Goal: Task Accomplishment & Management: Use online tool/utility

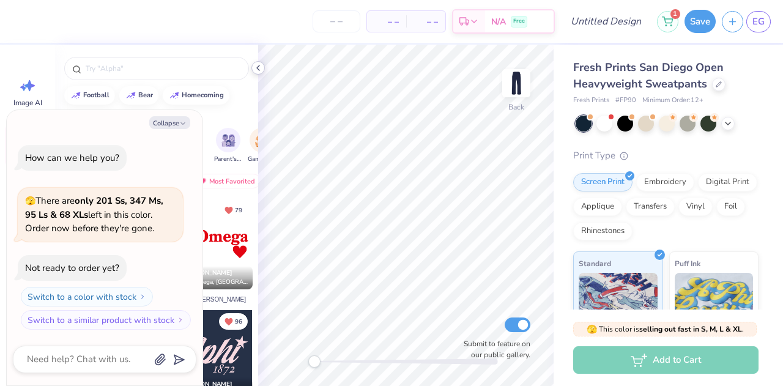
click at [258, 64] on icon at bounding box center [258, 68] width 10 height 10
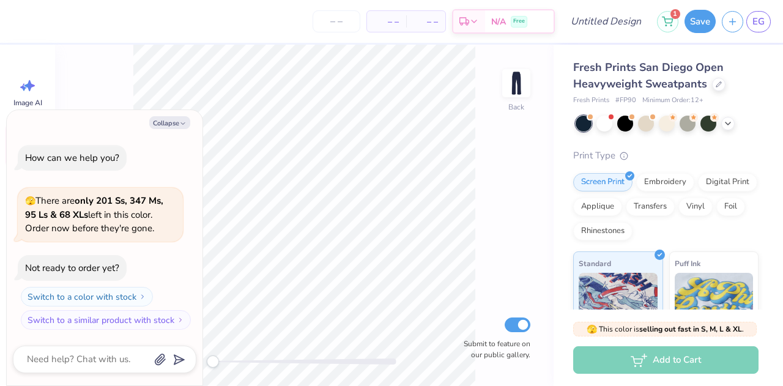
type textarea "x"
click at [165, 132] on div "Collapse How can we help you? 🫣 There are only 201 Ss, 347 Ms, 95 Ls & 68 XLs l…" at bounding box center [105, 248] width 196 height 276
click at [171, 130] on div "Collapse How can we help you? 🫣 There are only 201 Ss, 347 Ms, 95 Ls & 68 XLs l…" at bounding box center [105, 248] width 196 height 276
click at [614, 17] on input "Design Title" at bounding box center [621, 21] width 60 height 24
type input "Set Drop"
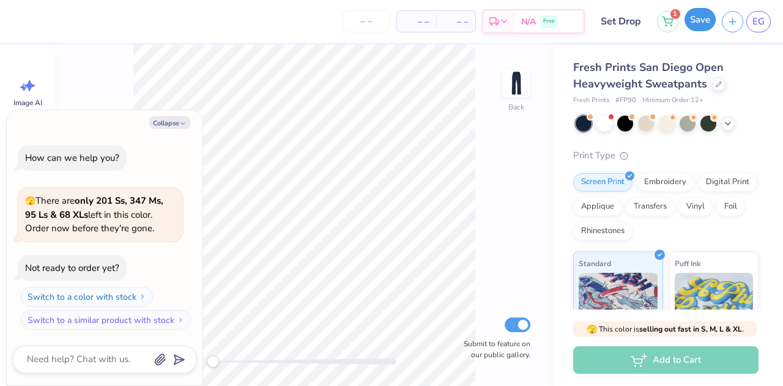
click at [689, 24] on button "Save" at bounding box center [699, 19] width 31 height 23
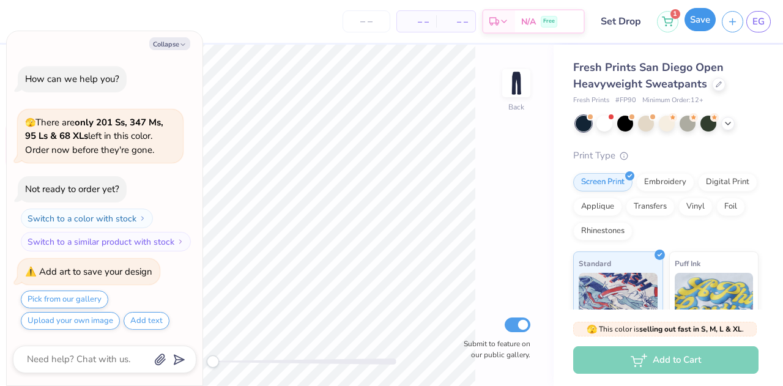
click at [713, 25] on button "Save" at bounding box center [699, 19] width 31 height 23
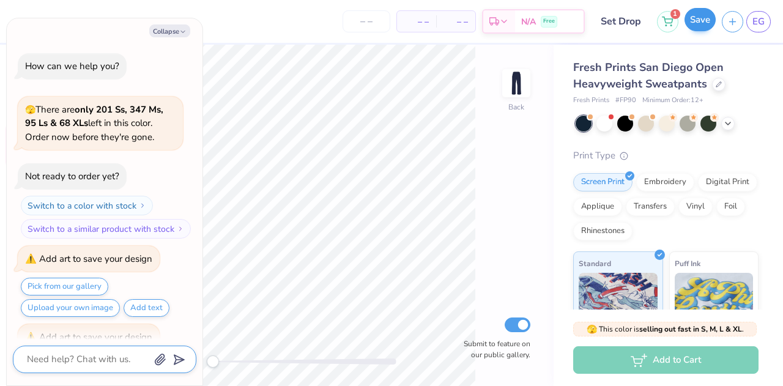
scroll to position [64, 0]
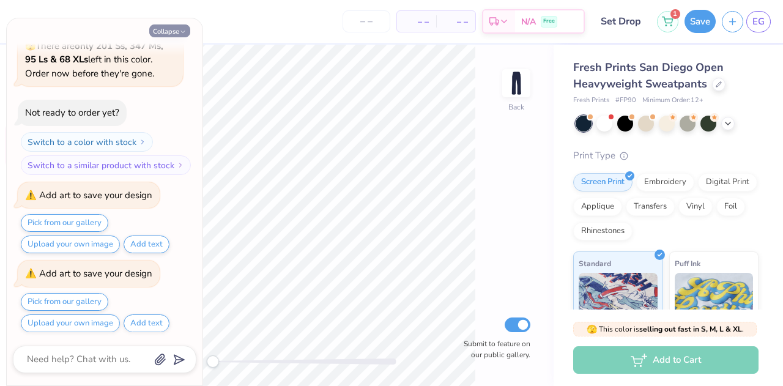
click at [170, 29] on button "Collapse" at bounding box center [169, 30] width 41 height 13
type textarea "x"
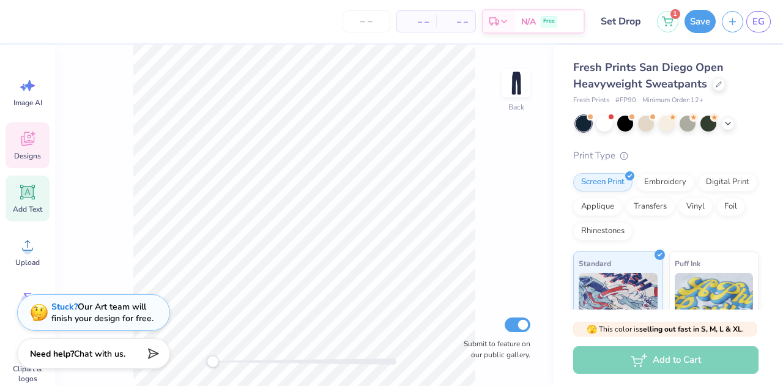
click at [28, 198] on icon at bounding box center [27, 192] width 15 height 15
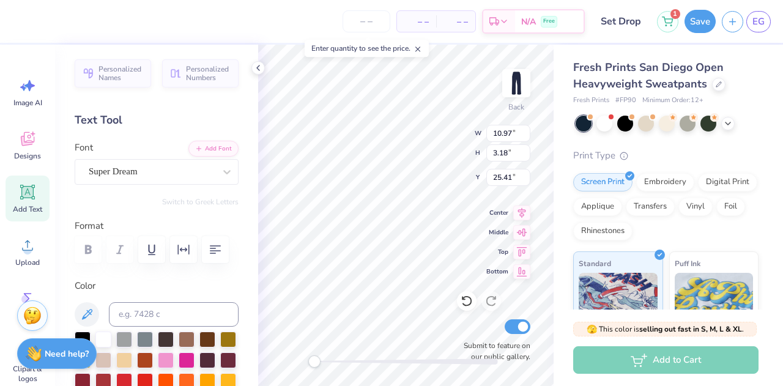
scroll to position [10, 1]
type textarea "T"
type textarea "Friend"
type textarea "Friends and Leaders for Life"
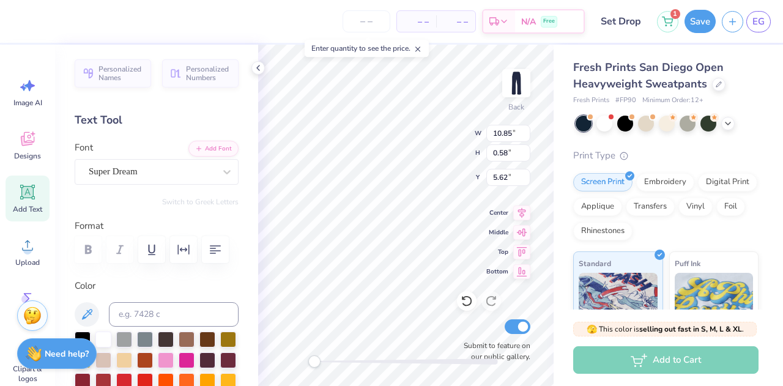
scroll to position [10, 2]
type textarea "Friends and Leaders for Life"
click at [213, 246] on icon "button" at bounding box center [215, 249] width 15 height 15
click at [701, 20] on button "Save" at bounding box center [699, 19] width 31 height 23
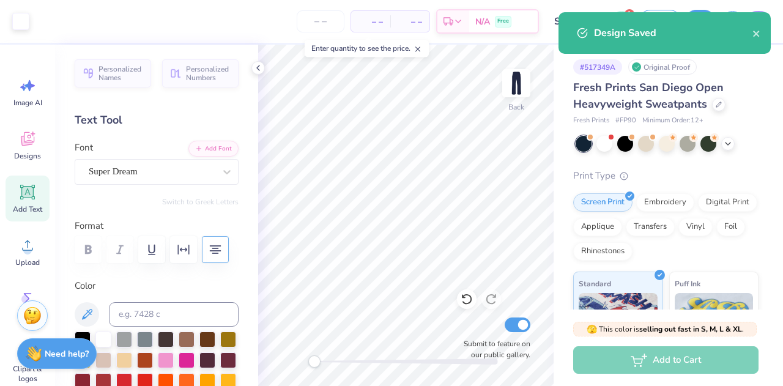
click at [762, 29] on div "Design Saved" at bounding box center [664, 33] width 212 height 42
click at [758, 35] on icon "close" at bounding box center [756, 34] width 9 height 10
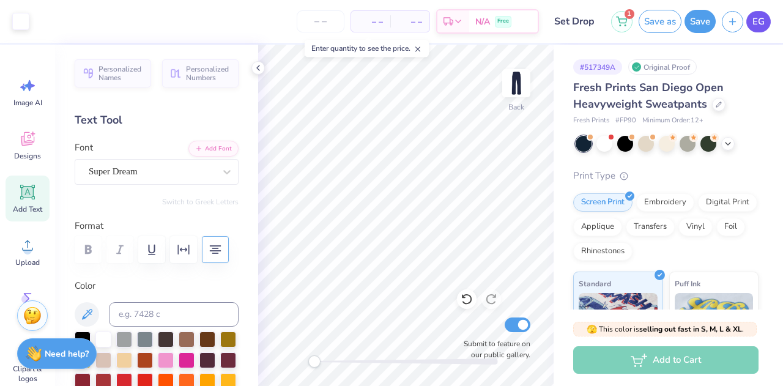
click at [763, 19] on span "EG" at bounding box center [758, 22] width 12 height 14
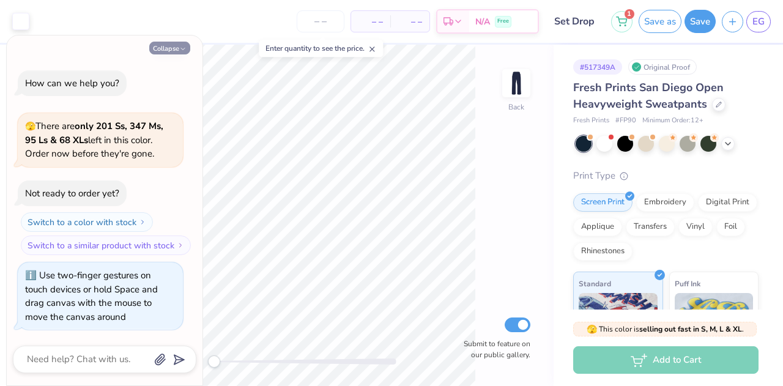
click at [182, 50] on icon "button" at bounding box center [182, 48] width 7 height 7
type textarea "x"
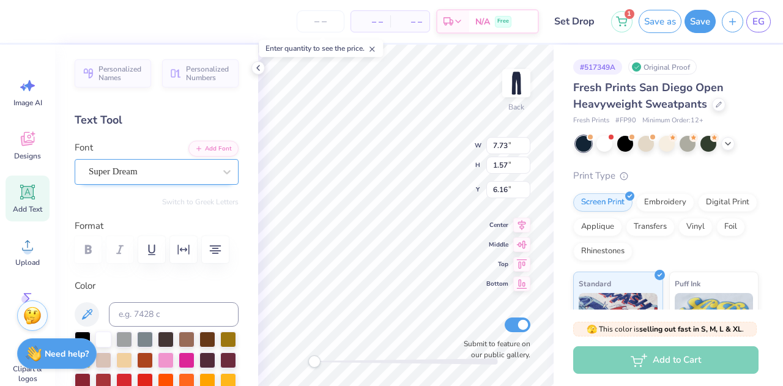
click at [173, 166] on div "Super Dream" at bounding box center [151, 171] width 128 height 19
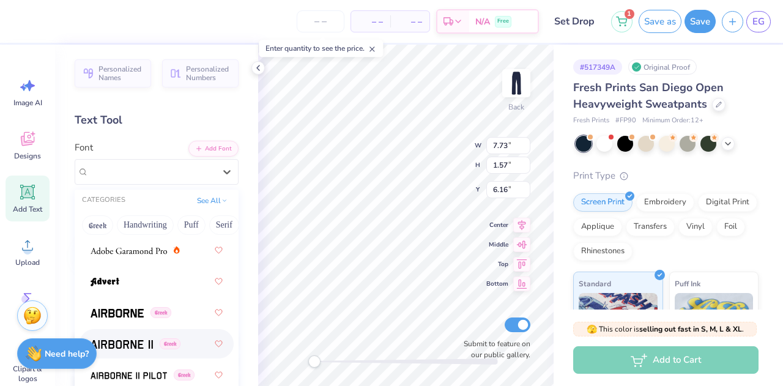
scroll to position [291, 0]
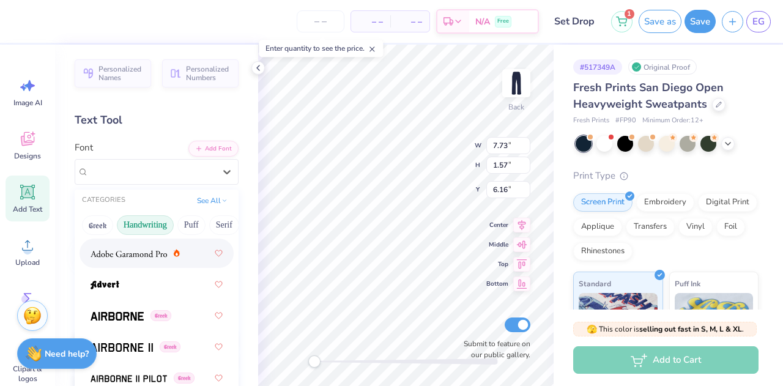
click at [154, 227] on button "Handwriting" at bounding box center [145, 225] width 57 height 20
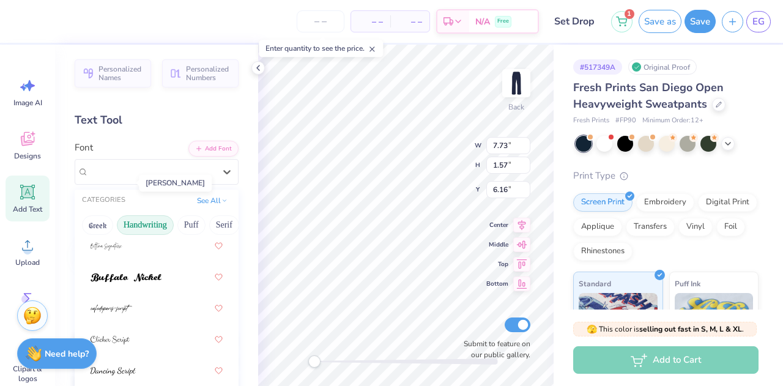
scroll to position [125, 0]
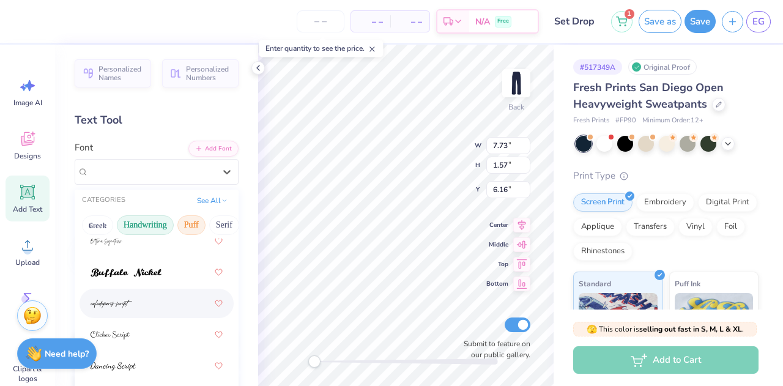
click at [192, 221] on button "Puff" at bounding box center [191, 225] width 28 height 20
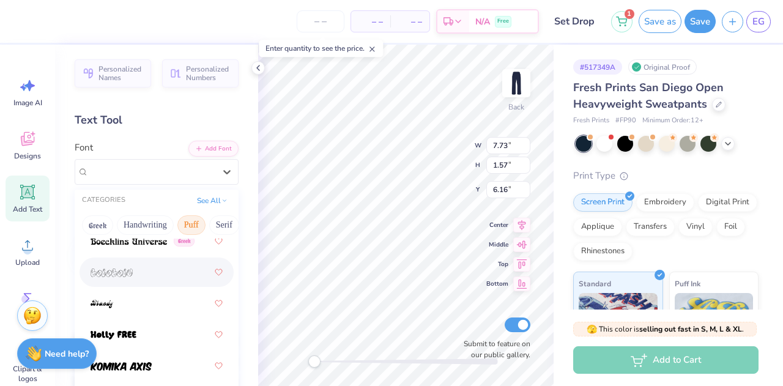
scroll to position [0, 0]
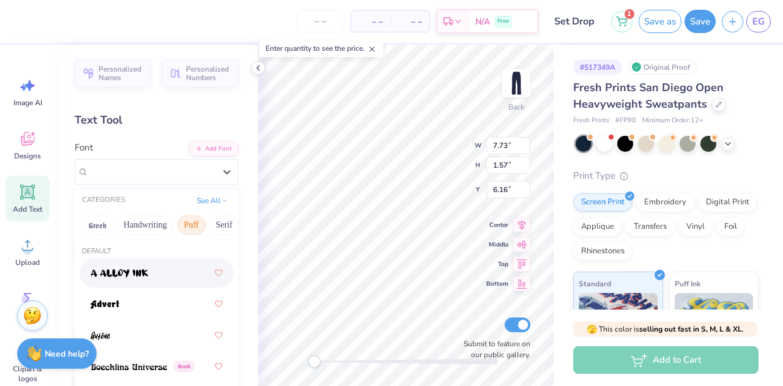
click at [160, 205] on div "CATEGORIES See All" at bounding box center [157, 201] width 164 height 22
click at [158, 220] on button "Handwriting" at bounding box center [145, 225] width 57 height 20
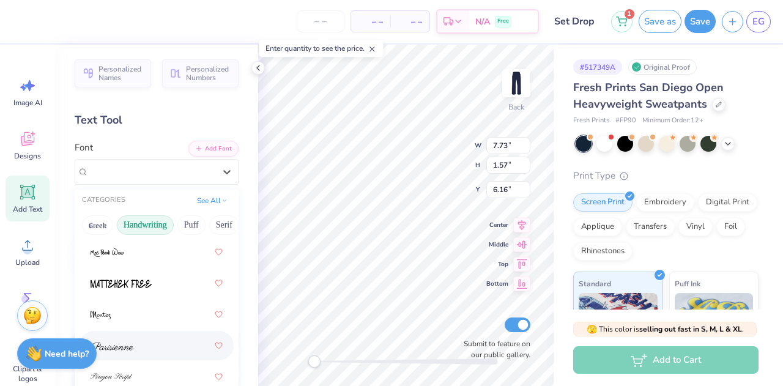
scroll to position [458, 0]
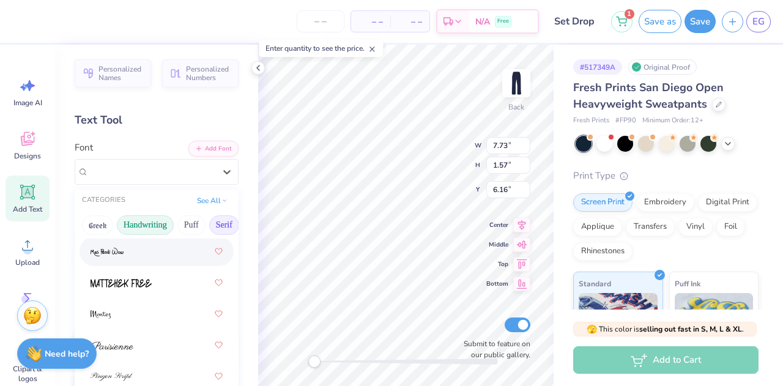
click at [217, 220] on button "Serif" at bounding box center [224, 225] width 30 height 20
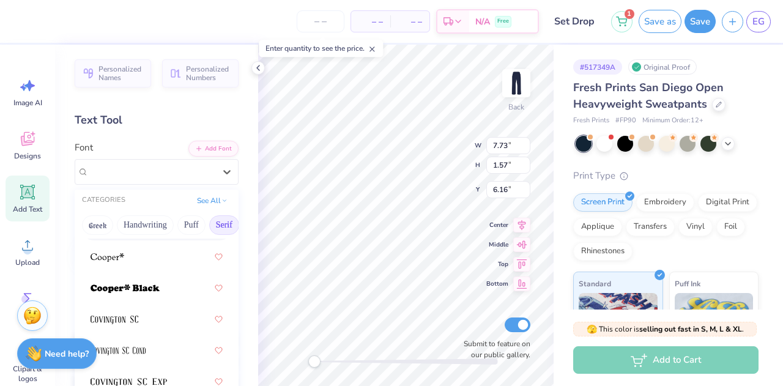
scroll to position [793, 0]
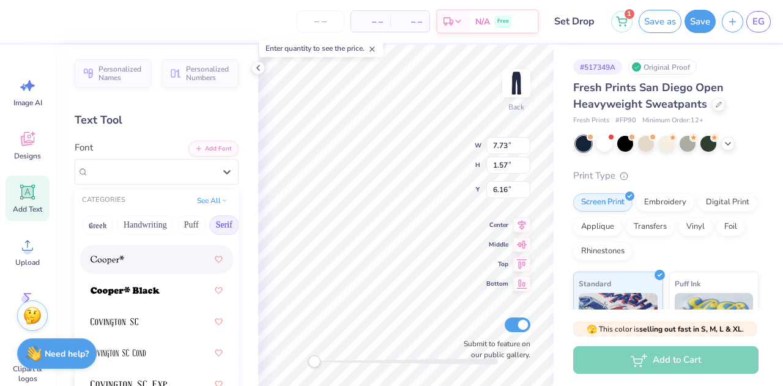
click at [118, 259] on img at bounding box center [108, 260] width 34 height 9
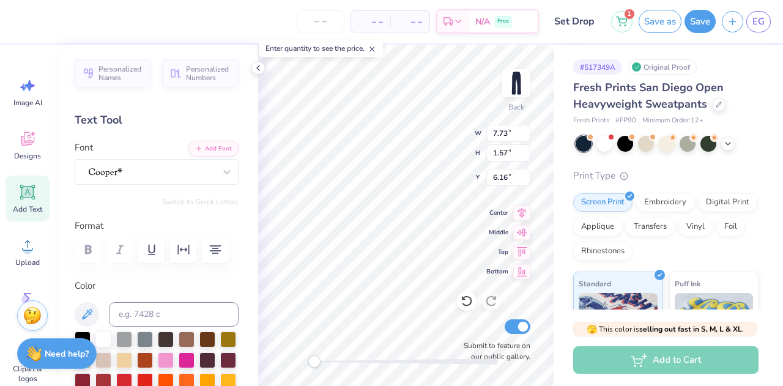
scroll to position [10, 1]
type textarea "FRIENDS AND LEADERS FOR LIKE"
type textarea "FRIENDS AND LEADERS FOR LIFE"
click at [259, 72] on icon at bounding box center [258, 68] width 10 height 10
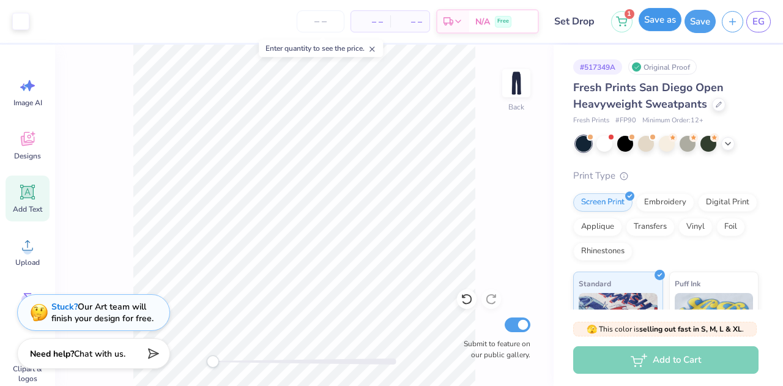
click at [653, 22] on button "Save as" at bounding box center [660, 19] width 43 height 23
click at [700, 18] on button "Save" at bounding box center [699, 19] width 31 height 23
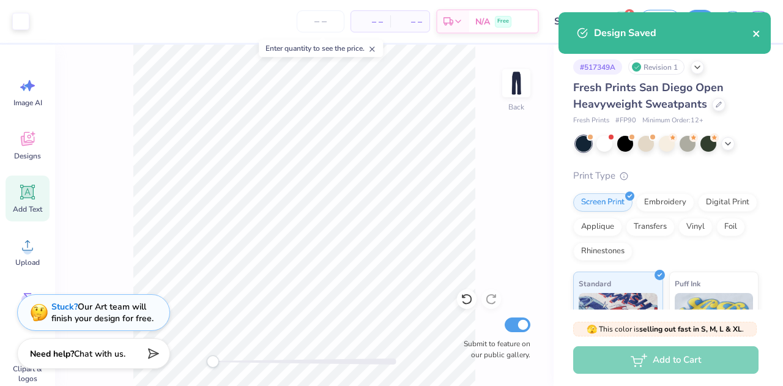
click at [758, 35] on icon "close" at bounding box center [756, 34] width 9 height 10
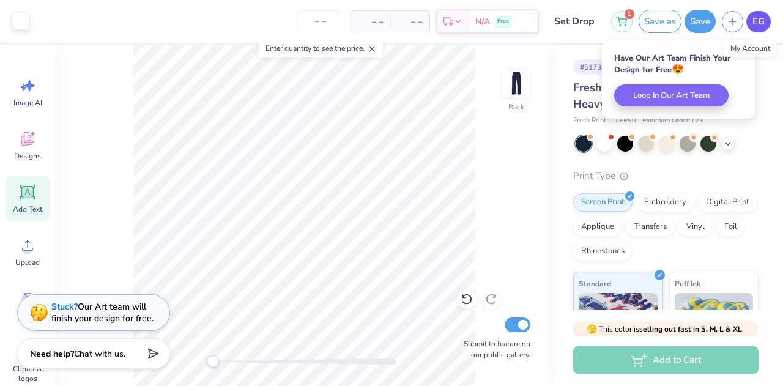
click at [760, 24] on span "EG" at bounding box center [758, 22] width 12 height 14
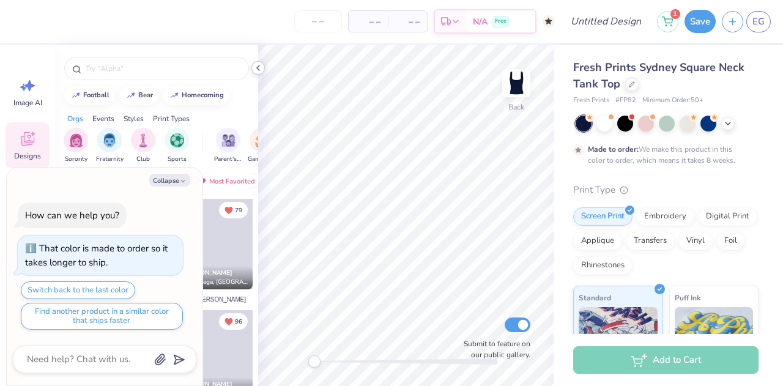
click at [256, 69] on icon at bounding box center [258, 68] width 10 height 10
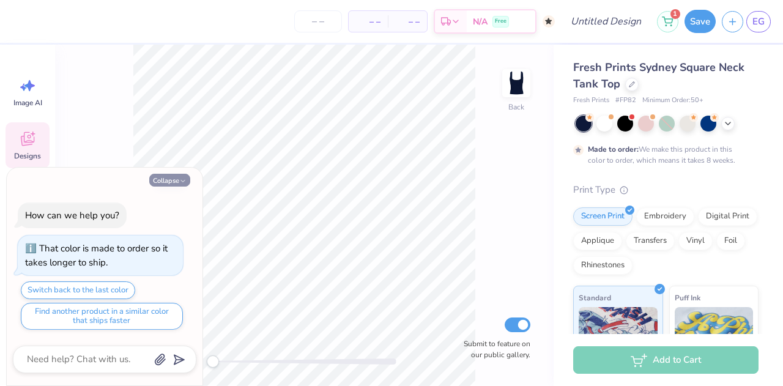
click at [172, 185] on button "Collapse" at bounding box center [169, 180] width 41 height 13
type textarea "x"
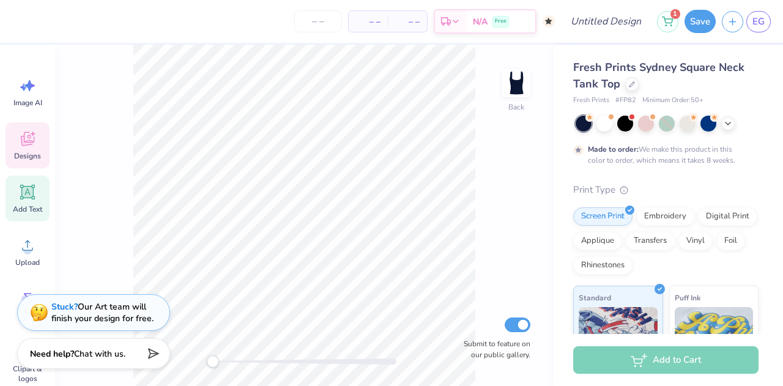
scroll to position [44, 0]
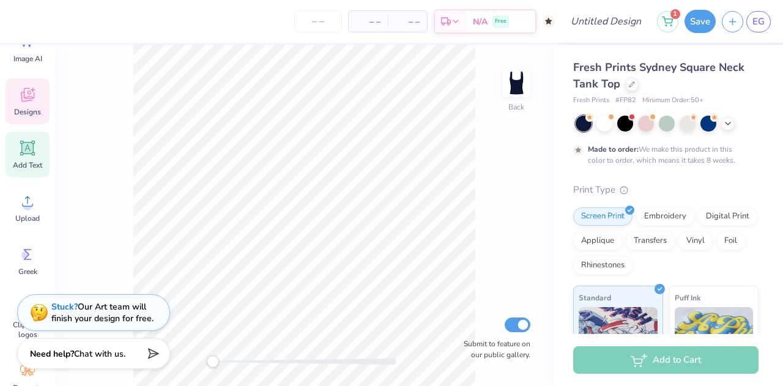
click at [33, 157] on icon at bounding box center [27, 148] width 18 height 18
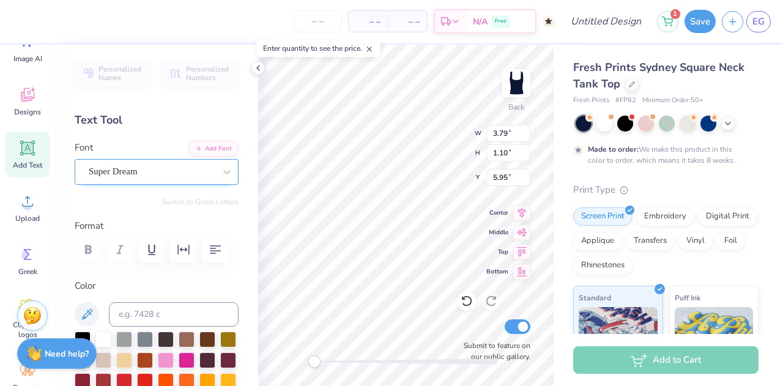
click at [157, 177] on div "Super Dream" at bounding box center [151, 171] width 128 height 19
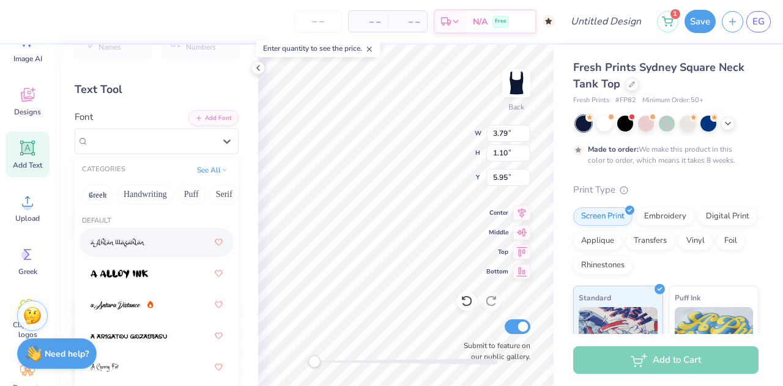
scroll to position [21, 0]
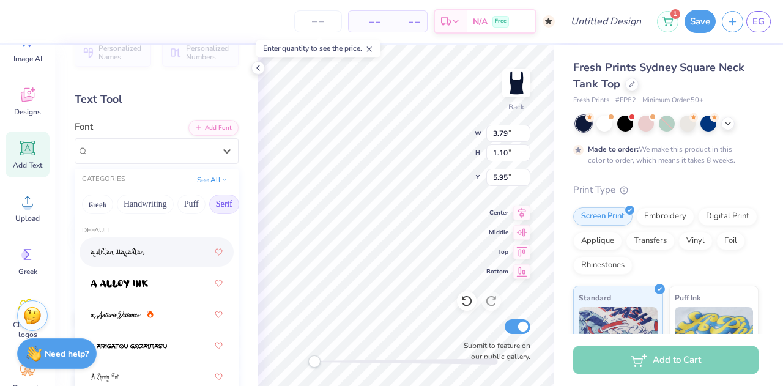
click at [218, 203] on button "Serif" at bounding box center [224, 205] width 30 height 20
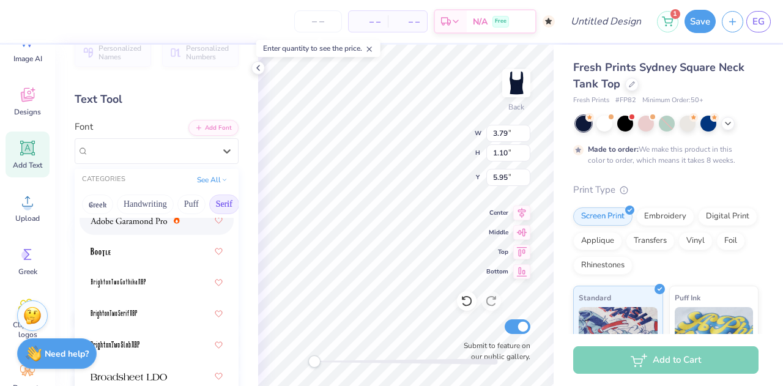
scroll to position [0, 0]
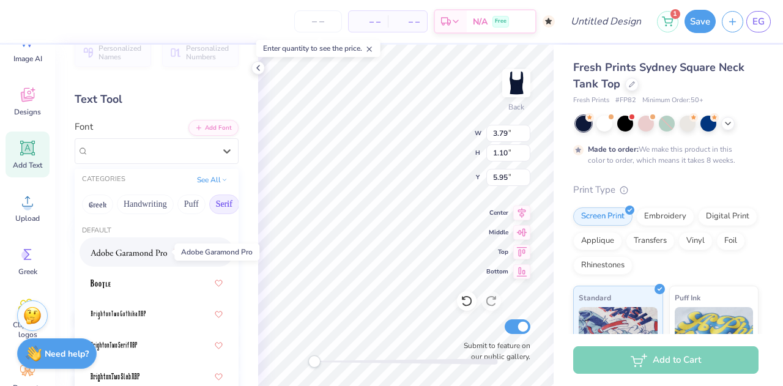
click at [148, 256] on img at bounding box center [129, 252] width 76 height 9
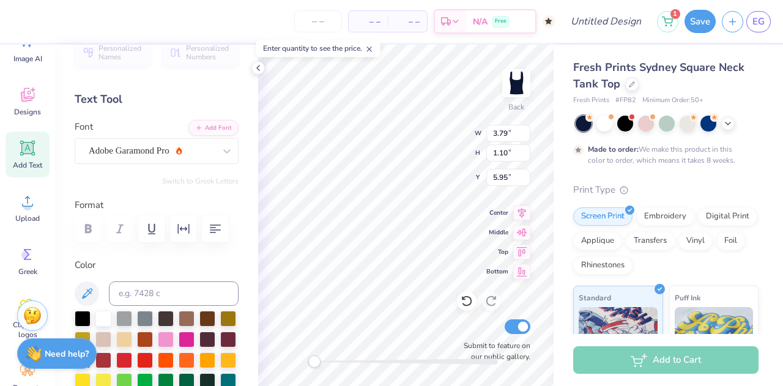
scroll to position [10, 1]
type textarea "p"
type textarea "PI PHI"
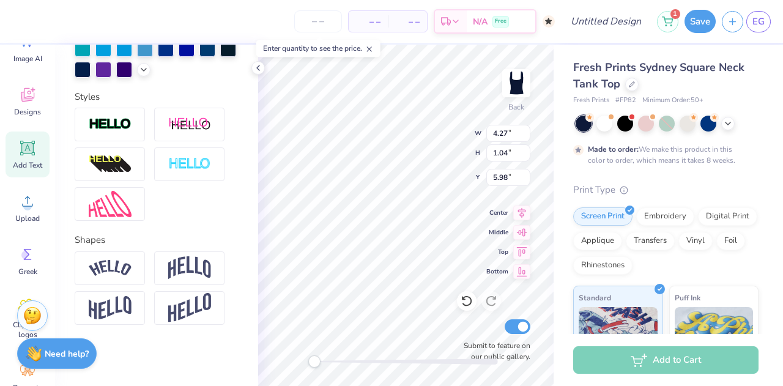
scroll to position [393, 0]
click at [197, 266] on img at bounding box center [189, 267] width 43 height 23
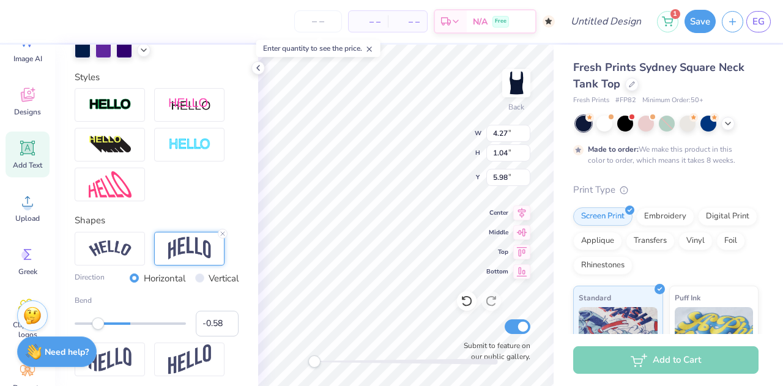
type input "-0.59"
drag, startPoint x: 150, startPoint y: 346, endPoint x: 95, endPoint y: 362, distance: 58.1
click at [95, 362] on div "– – Per Item – – Total Est. Delivery N/A Free Design Title 1 Save EG Image AI D…" at bounding box center [391, 193] width 783 height 386
type input "-0.10"
drag, startPoint x: 98, startPoint y: 341, endPoint x: 120, endPoint y: 342, distance: 22.7
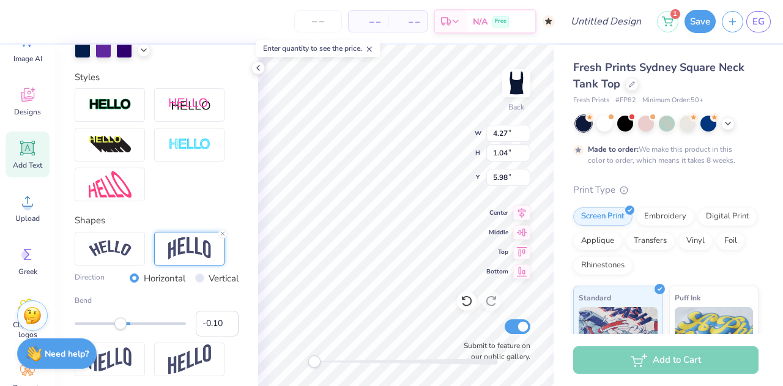
click at [120, 330] on div "Accessibility label" at bounding box center [120, 323] width 12 height 12
type input "0.16"
drag, startPoint x: 120, startPoint y: 343, endPoint x: 134, endPoint y: 343, distance: 13.5
click at [134, 330] on div "Accessibility label" at bounding box center [134, 323] width 12 height 12
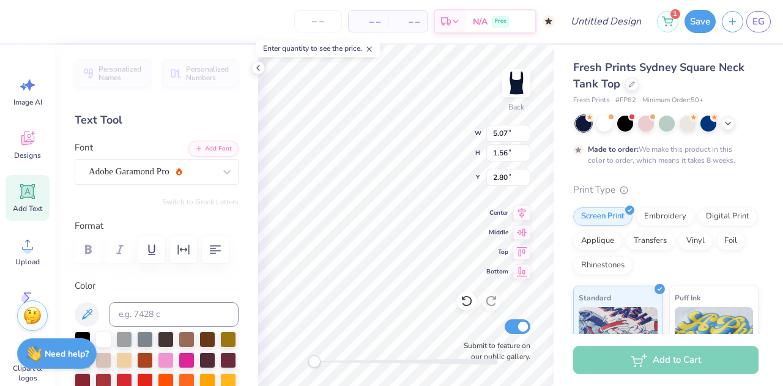
scroll to position [132, 0]
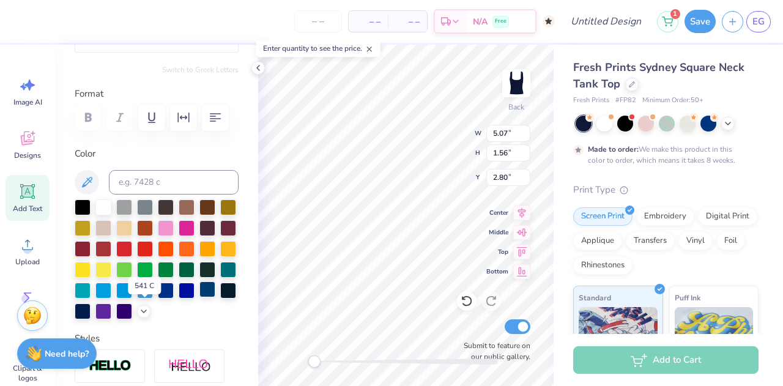
click at [199, 297] on div at bounding box center [207, 289] width 16 height 16
click at [91, 314] on div at bounding box center [83, 310] width 16 height 16
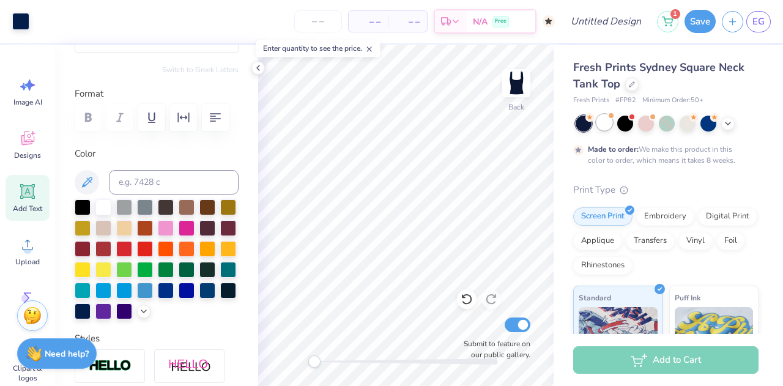
click at [607, 120] on div at bounding box center [604, 122] width 16 height 16
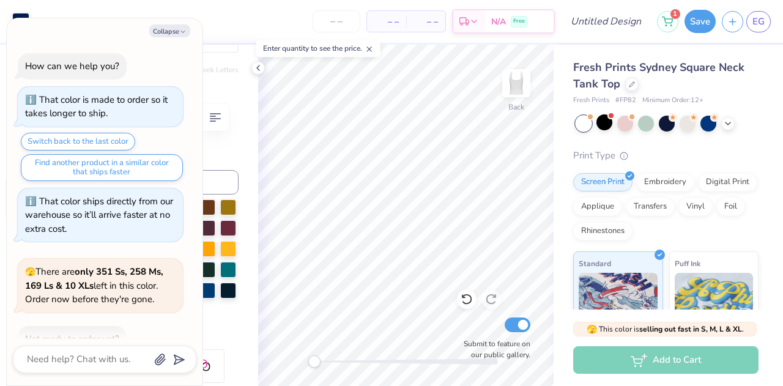
scroll to position [229, 0]
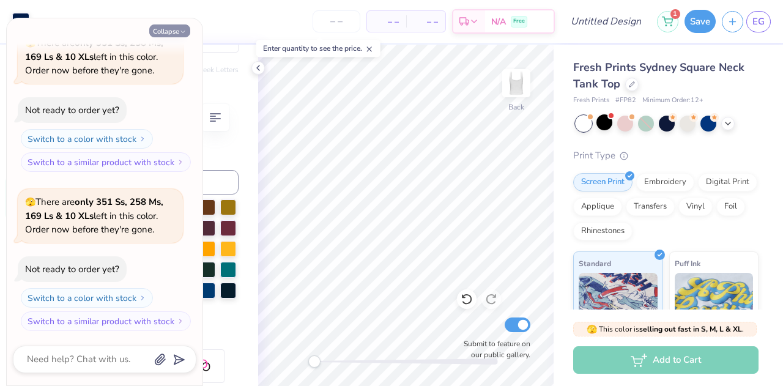
click at [168, 30] on button "Collapse" at bounding box center [169, 30] width 41 height 13
type textarea "x"
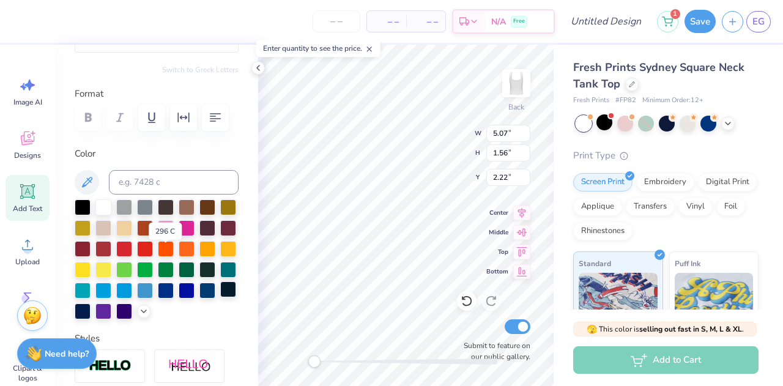
scroll to position [331, 0]
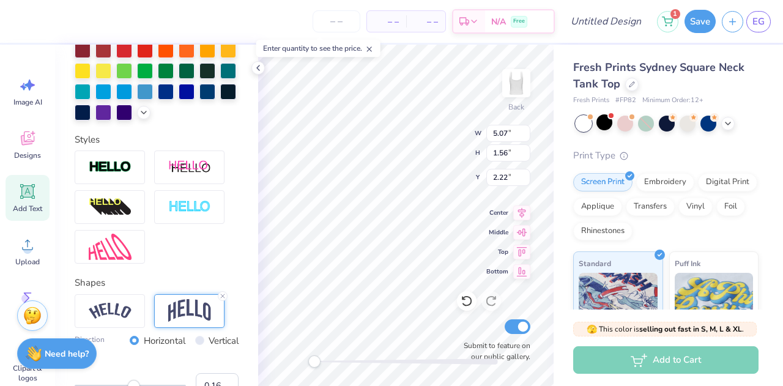
click at [24, 189] on icon at bounding box center [28, 192] width 12 height 12
type input "3.79"
type input "1.10"
type input "5.95"
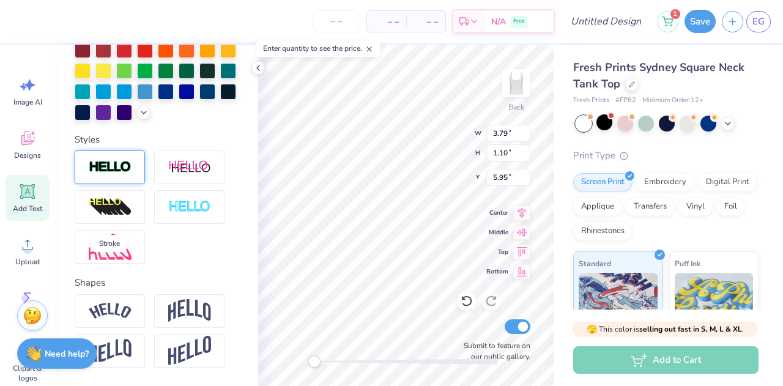
scroll to position [0, 0]
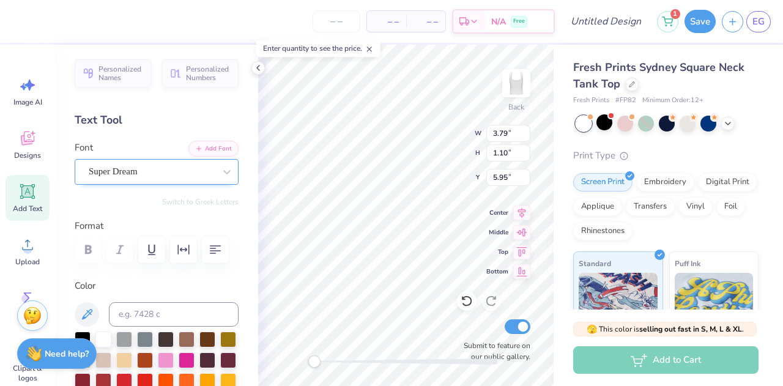
click at [198, 165] on div "Super Dream" at bounding box center [151, 171] width 128 height 19
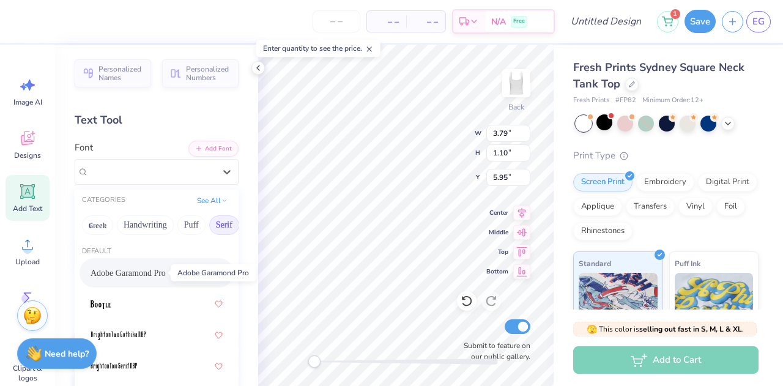
click at [147, 270] on span "Adobe Garamond Pro" at bounding box center [128, 273] width 75 height 13
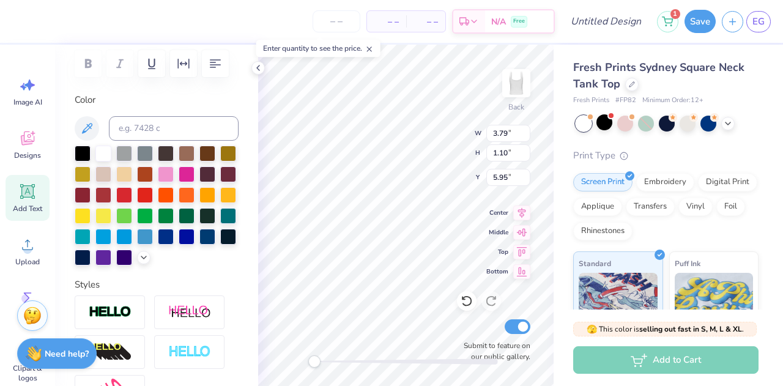
scroll to position [196, 0]
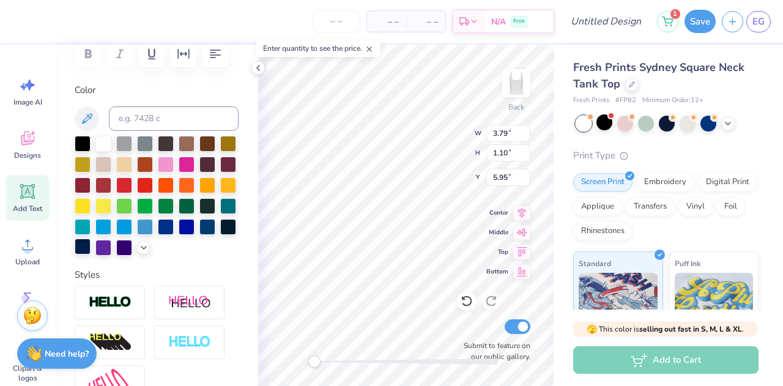
click at [91, 248] on div at bounding box center [83, 247] width 16 height 16
type textarea "E"
type textarea "established 1867"
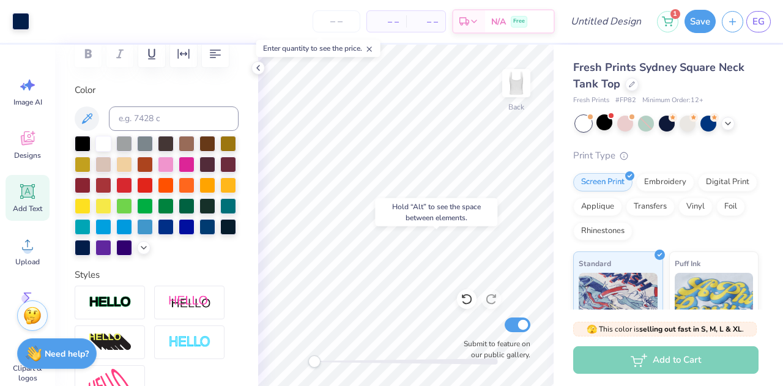
click at [416, 198] on div "Hold “Alt” to see the space between elements." at bounding box center [436, 212] width 130 height 35
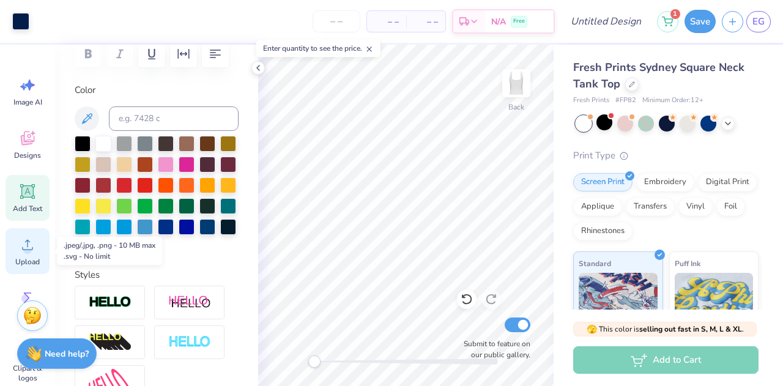
scroll to position [82, 0]
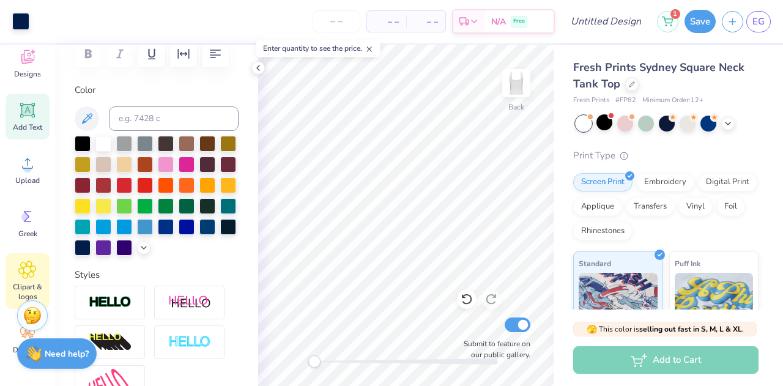
click at [31, 261] on icon at bounding box center [27, 270] width 18 height 18
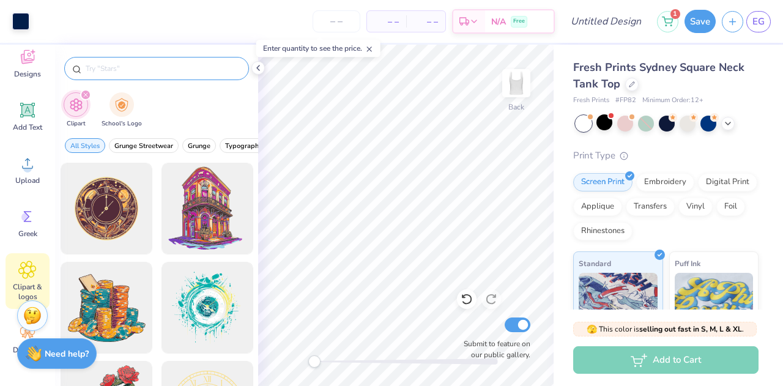
click at [174, 65] on input "text" at bounding box center [162, 68] width 157 height 12
type input "star"
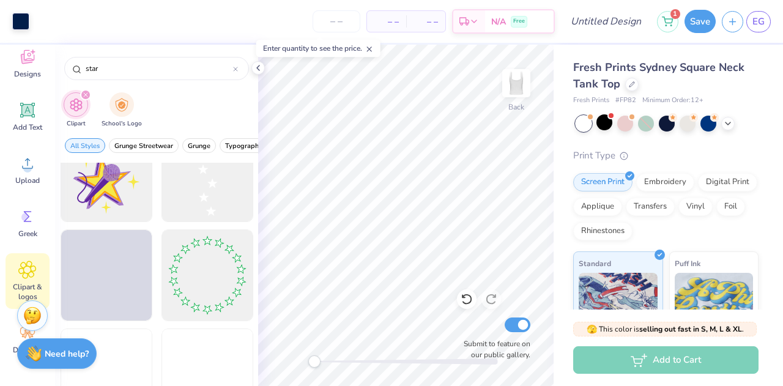
scroll to position [1421, 0]
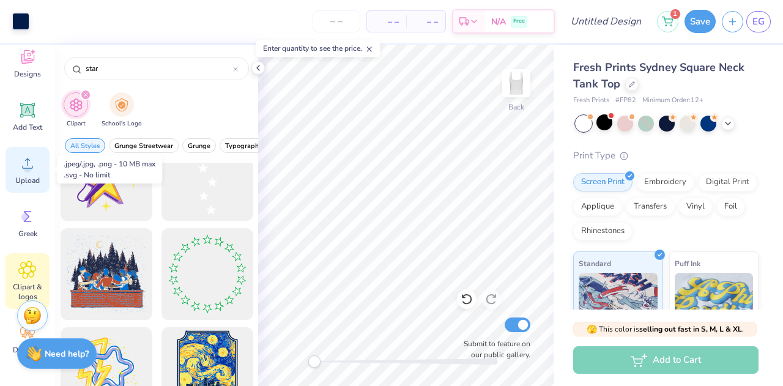
click at [35, 173] on div "Upload" at bounding box center [28, 170] width 44 height 46
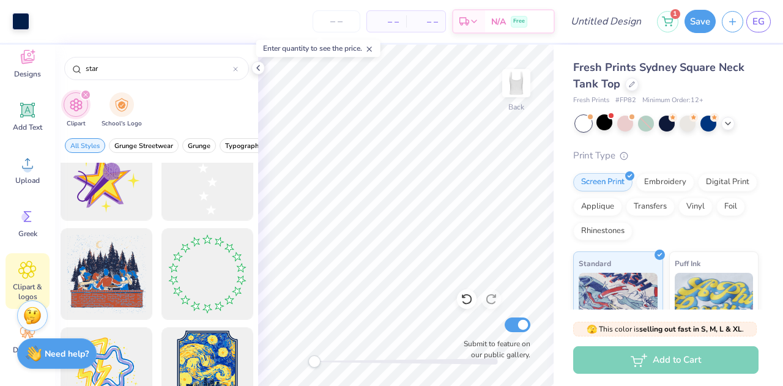
scroll to position [0, 0]
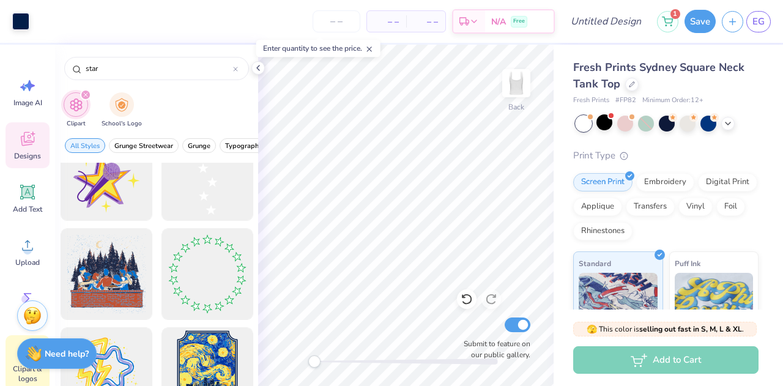
click at [27, 146] on icon at bounding box center [27, 139] width 18 height 18
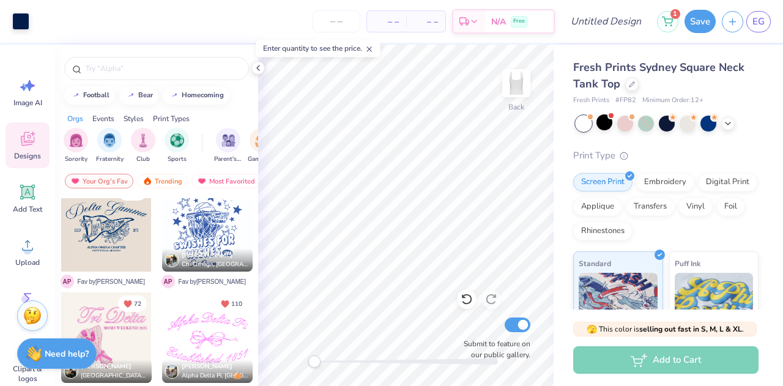
scroll to position [350, 0]
click at [125, 240] on div at bounding box center [106, 227] width 91 height 91
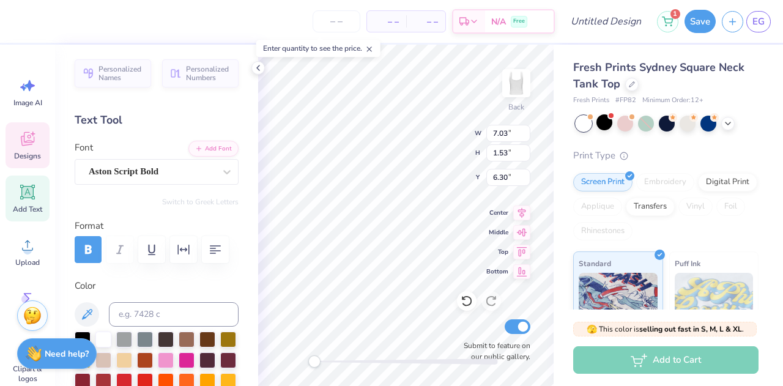
type input "7.03"
type input "1.53"
type input "6.30"
type textarea "Pi Phi"
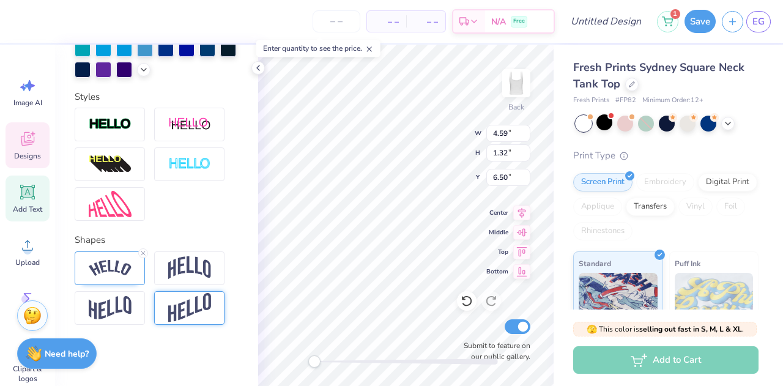
scroll to position [393, 0]
click at [132, 258] on div at bounding box center [110, 268] width 70 height 34
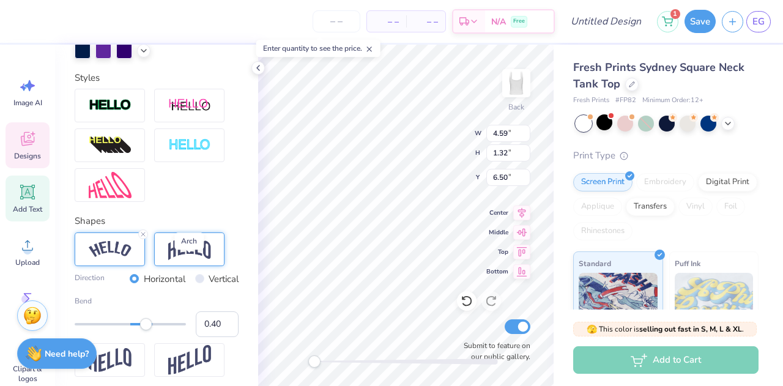
click at [196, 261] on img at bounding box center [189, 248] width 43 height 23
click at [125, 266] on div at bounding box center [110, 249] width 70 height 34
type input "0.22"
drag, startPoint x: 146, startPoint y: 345, endPoint x: 138, endPoint y: 344, distance: 8.0
click at [138, 330] on div "Accessibility label" at bounding box center [138, 324] width 12 height 12
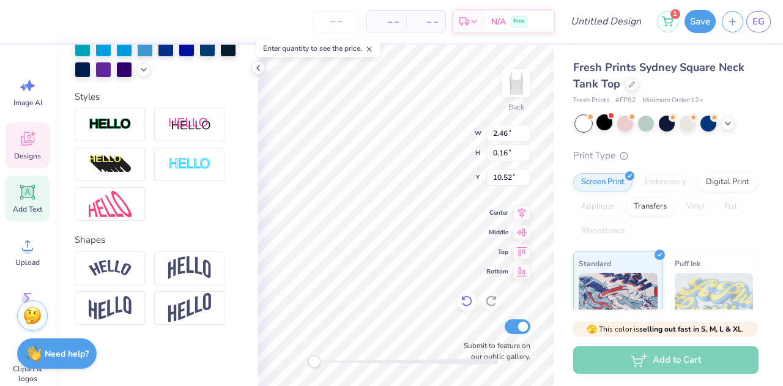
type input "2.46"
type input "0.16"
type input "10.52"
type textarea "[GEOGRAPHIC_DATA],"
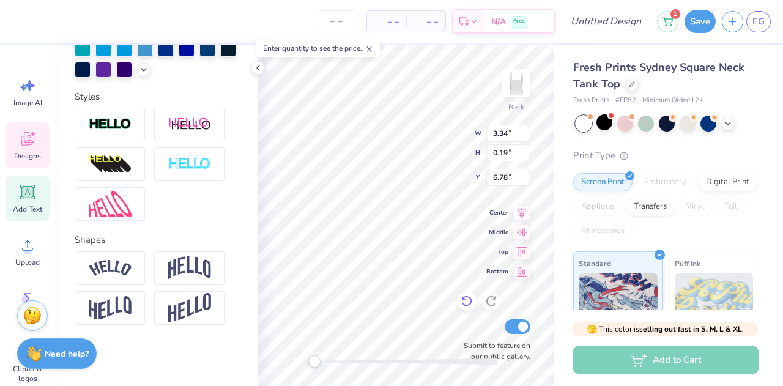
type textarea "A"
type textarea "established 1867"
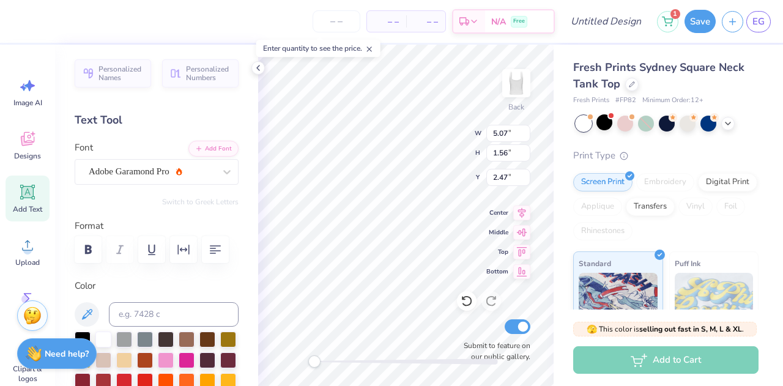
click at [22, 17] on div "– – Per Item – – Total Est. Delivery N/A Free" at bounding box center [286, 21] width 536 height 43
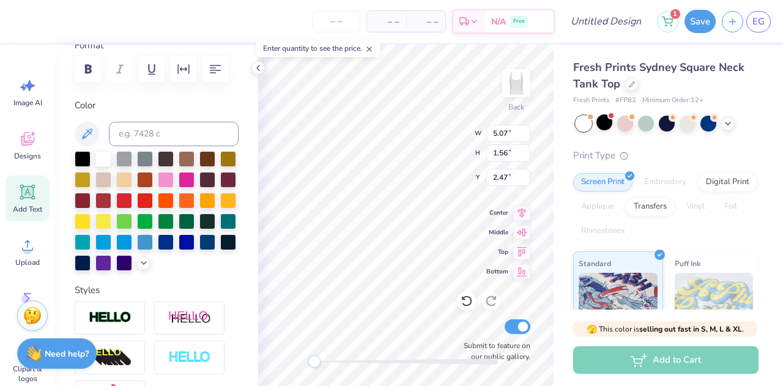
scroll to position [183, 0]
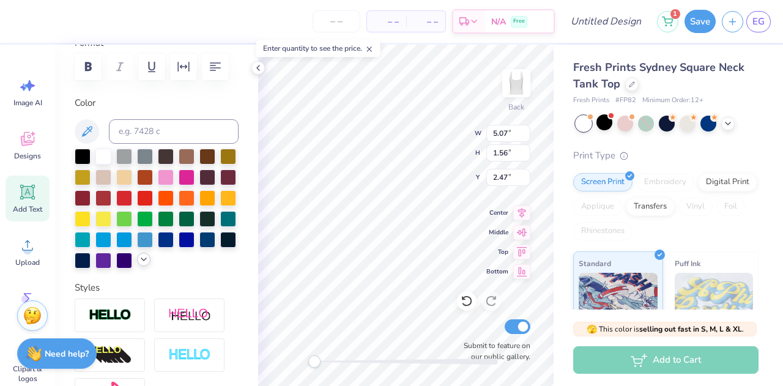
click at [139, 264] on icon at bounding box center [144, 259] width 10 height 10
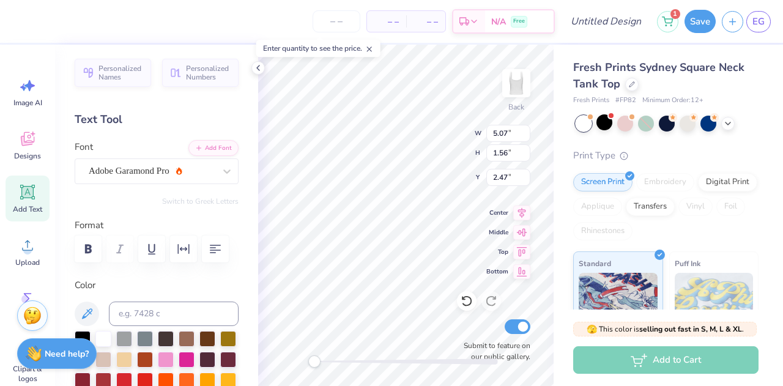
scroll to position [0, 0]
type input "2.72"
type input "0.31"
type input "5.53"
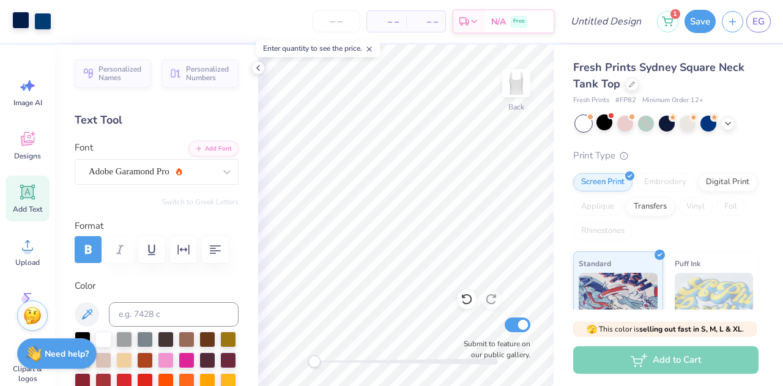
click at [20, 23] on div at bounding box center [20, 20] width 17 height 17
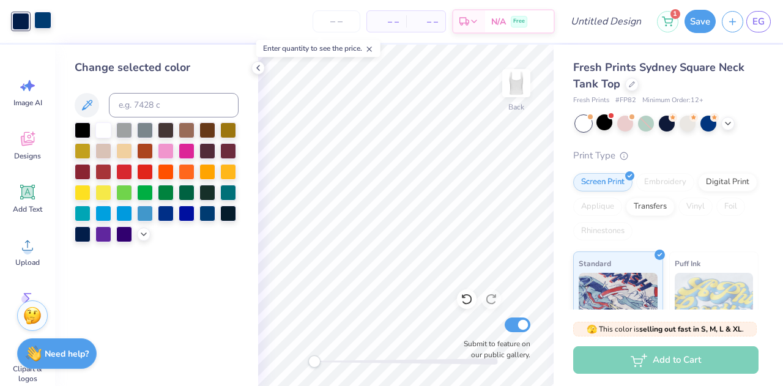
click at [45, 19] on div at bounding box center [42, 20] width 17 height 17
click at [22, 17] on div at bounding box center [20, 20] width 17 height 17
click at [23, 18] on div at bounding box center [20, 21] width 17 height 17
click at [49, 20] on div at bounding box center [42, 20] width 17 height 17
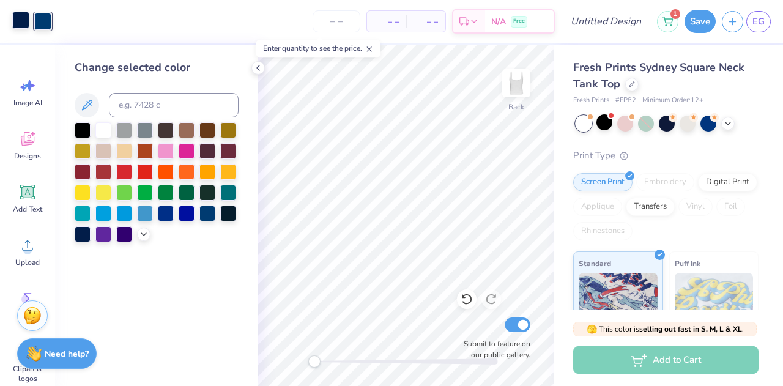
click at [15, 25] on div at bounding box center [20, 20] width 17 height 17
click at [209, 210] on div at bounding box center [207, 212] width 16 height 16
click at [259, 69] on icon at bounding box center [258, 68] width 10 height 10
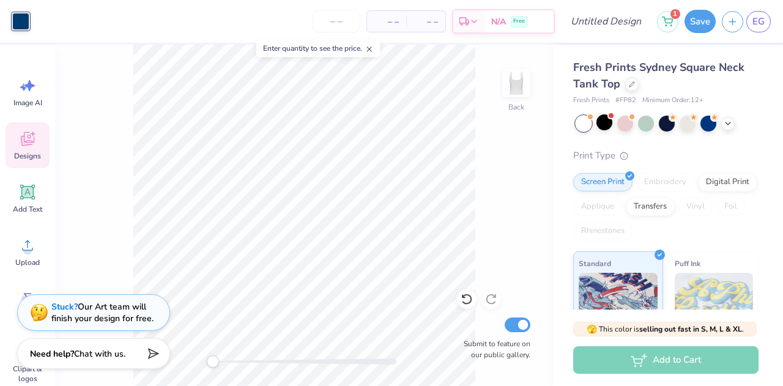
click at [40, 141] on div "Designs" at bounding box center [28, 145] width 44 height 46
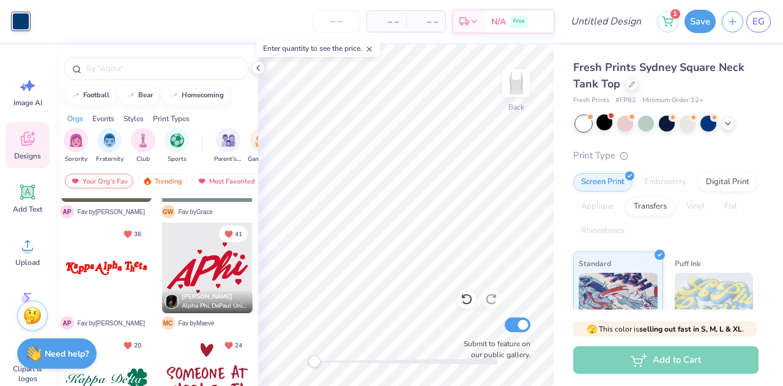
scroll to position [680, 0]
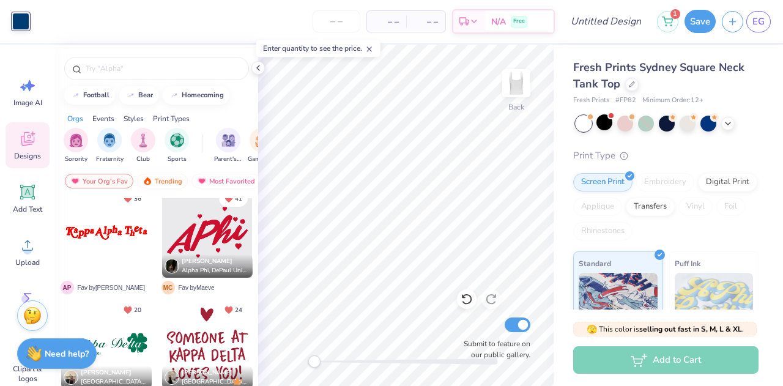
click at [220, 239] on div at bounding box center [207, 232] width 91 height 91
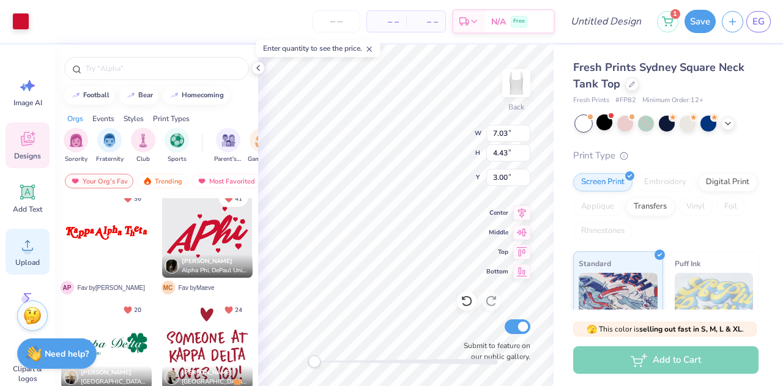
click at [6, 254] on div "Upload" at bounding box center [28, 252] width 44 height 46
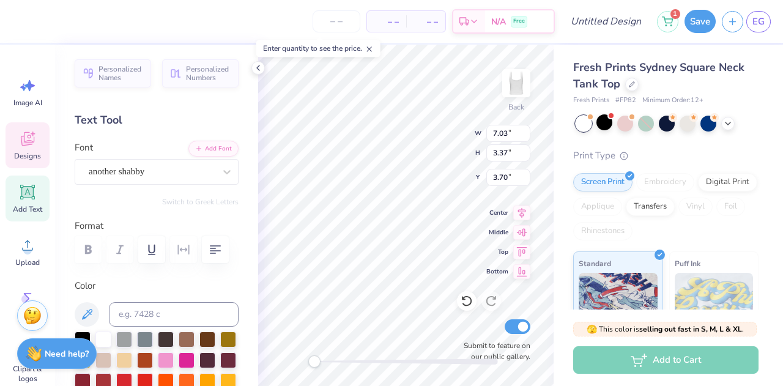
scroll to position [10, 1]
type textarea "p"
type textarea "Pi Phi"
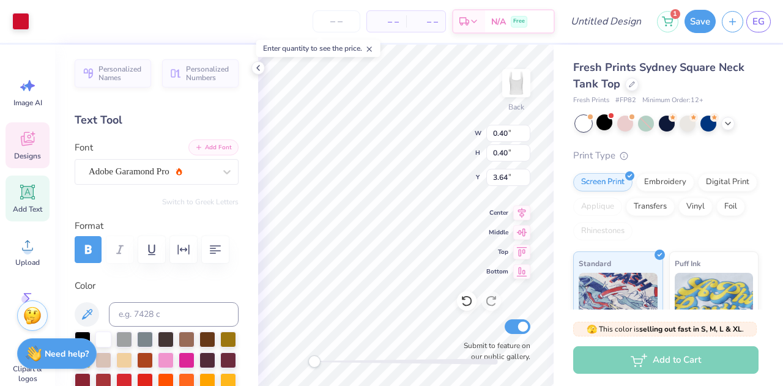
type input "5.50"
type input "2.80"
type input "7.28"
type input "0.40"
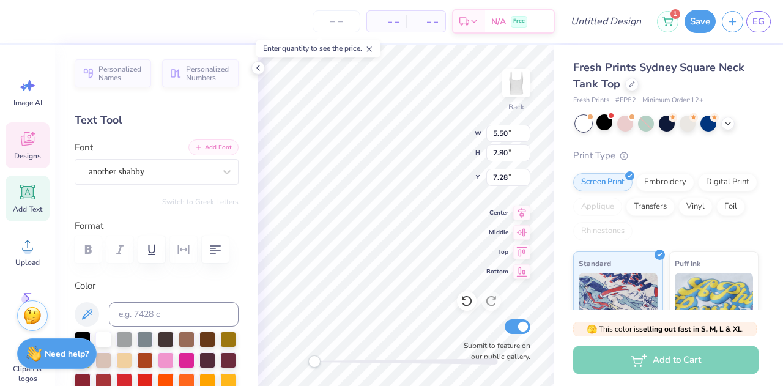
type input "3.91"
type input "5.50"
type input "2.80"
type input "3.00"
type input "0.55"
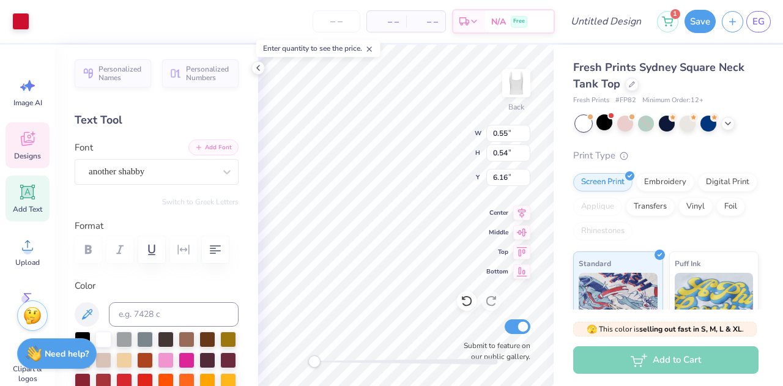
type input "0.54"
type input "6.16"
type input "0.40"
type input "6.60"
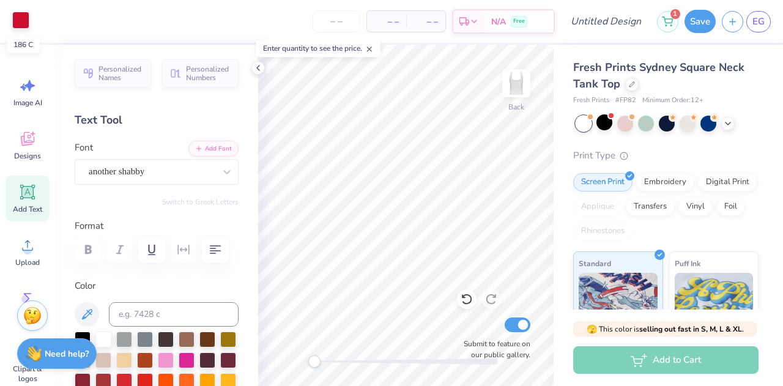
click at [26, 17] on div at bounding box center [20, 20] width 17 height 17
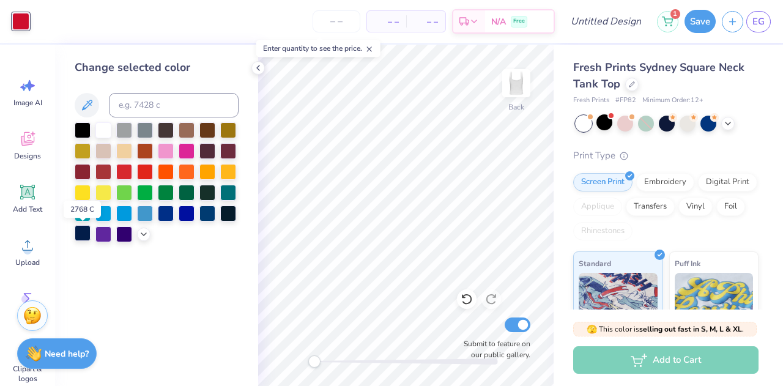
click at [87, 227] on div at bounding box center [83, 233] width 16 height 16
click at [6, 340] on div "Clipart & logos" at bounding box center [28, 363] width 44 height 56
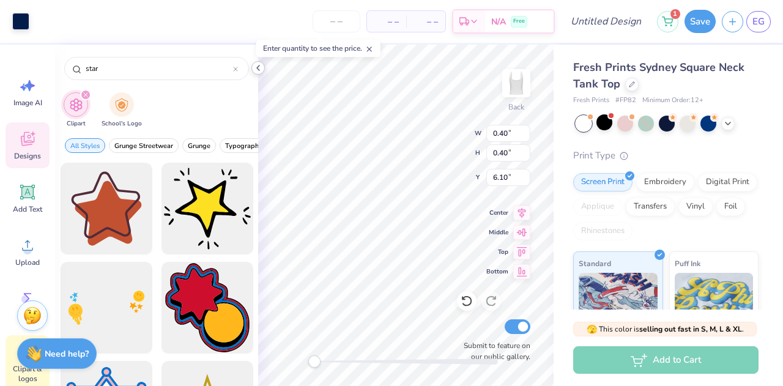
click at [260, 68] on icon at bounding box center [258, 68] width 10 height 10
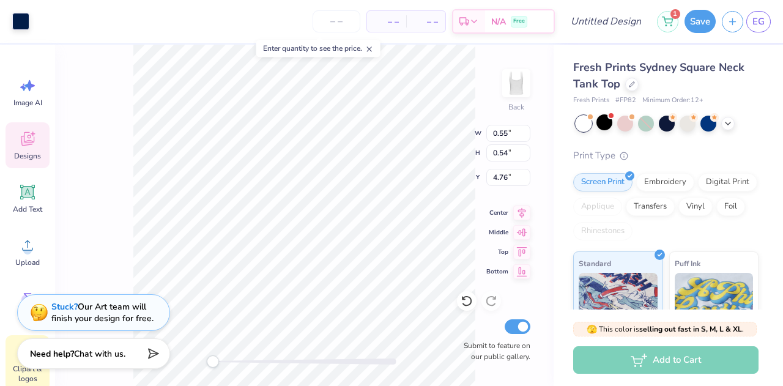
type input "0.55"
type input "0.54"
type input "4.76"
click at [6, 342] on div "Clipart & logos" at bounding box center [28, 363] width 44 height 56
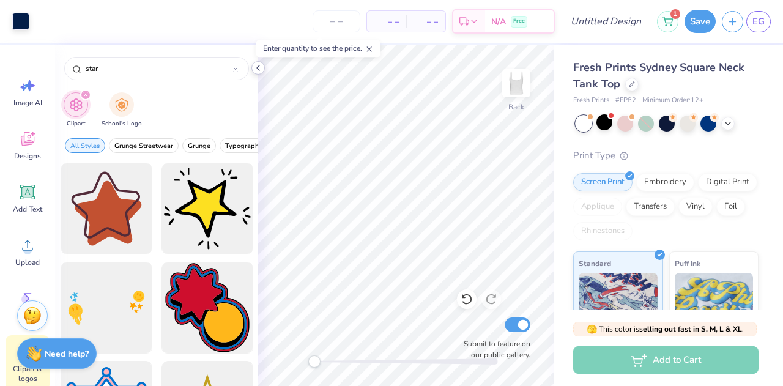
click at [255, 65] on icon at bounding box center [258, 68] width 10 height 10
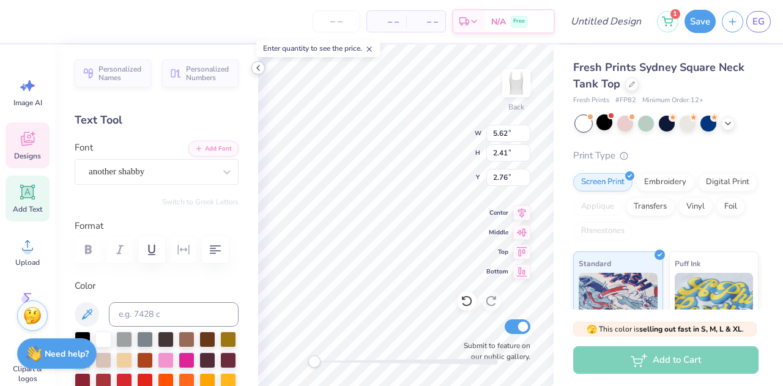
click at [256, 69] on icon at bounding box center [258, 68] width 10 height 10
click at [224, 213] on div "Personalized Names Personalized Numbers Text Tool Add Font Font another shabby …" at bounding box center [156, 215] width 203 height 341
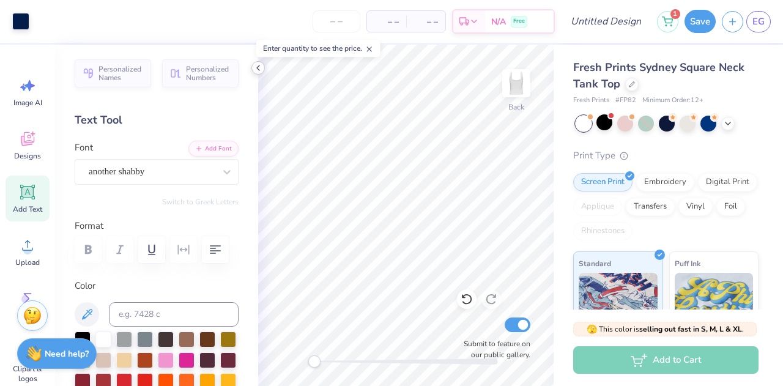
click at [262, 70] on icon at bounding box center [258, 68] width 10 height 10
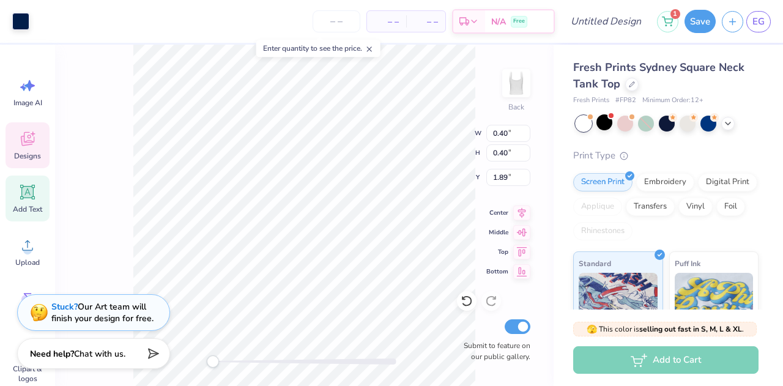
type input "5.70"
type input "0.31"
type input "5.62"
type input "0.40"
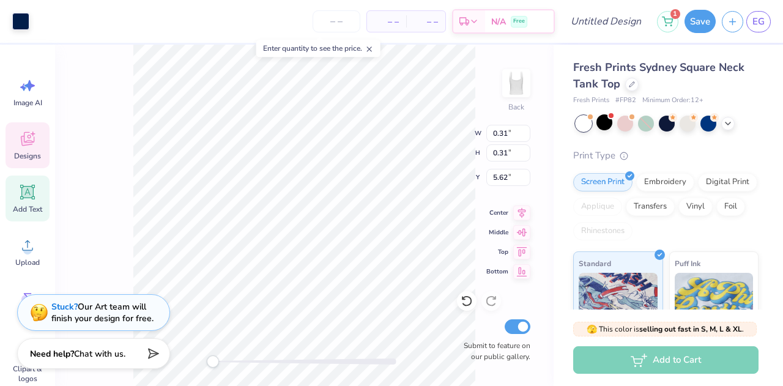
type input "0.40"
type input "5.30"
type input "0.55"
type input "0.54"
type input "4.76"
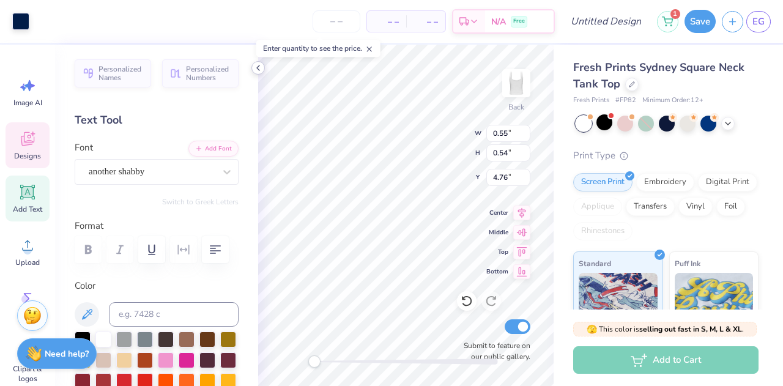
type input "5.68"
type input "2.13"
type input "2.88"
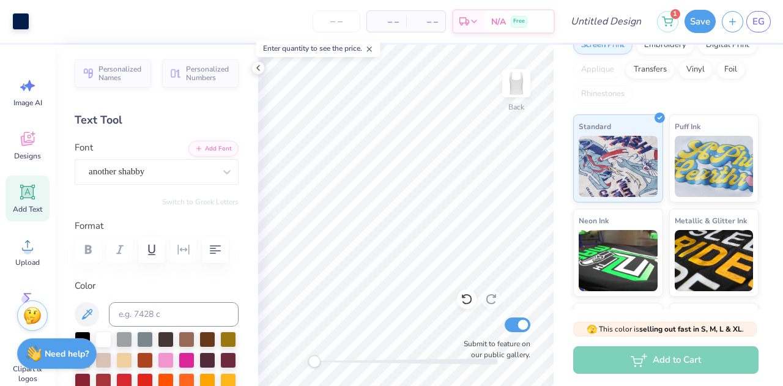
scroll to position [139, 0]
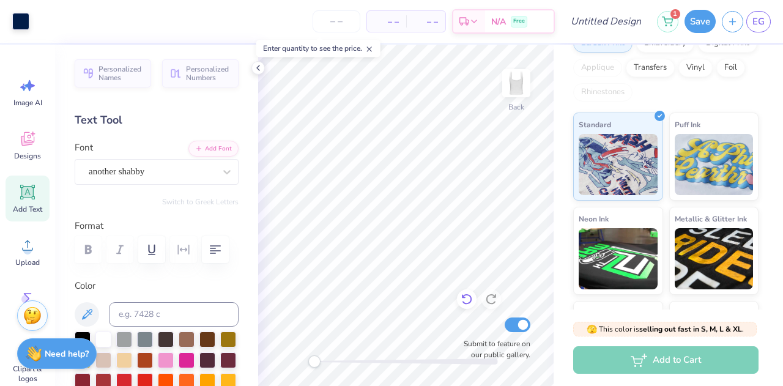
click at [471, 303] on icon at bounding box center [467, 299] width 12 height 12
click at [492, 299] on icon at bounding box center [491, 299] width 12 height 12
click at [467, 297] on icon at bounding box center [467, 299] width 12 height 12
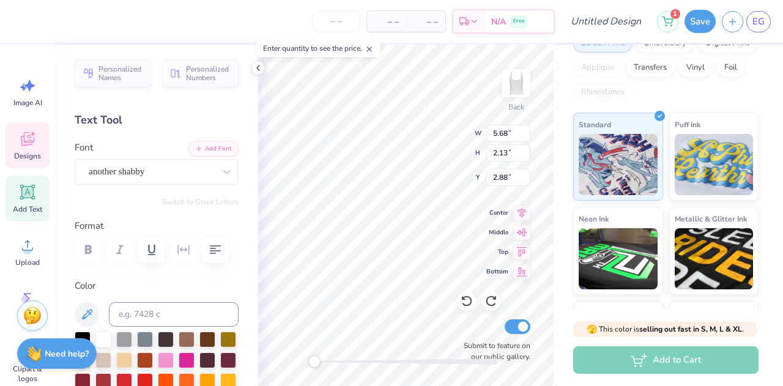
scroll to position [10, 1]
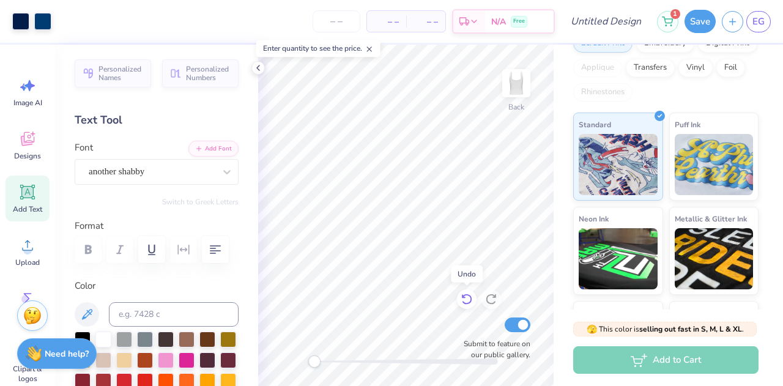
click at [462, 294] on icon at bounding box center [467, 299] width 12 height 12
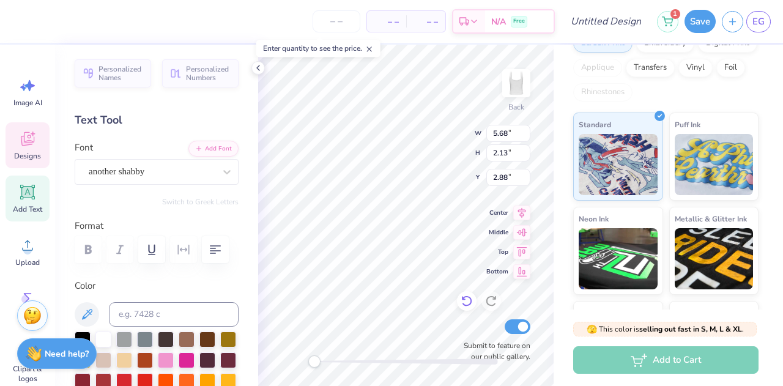
click at [467, 302] on icon at bounding box center [467, 301] width 12 height 12
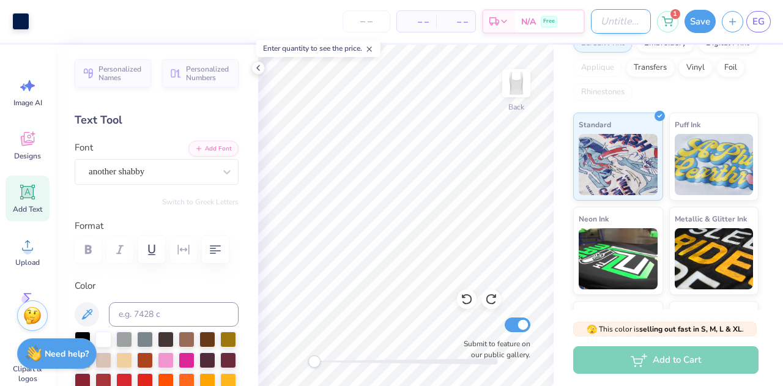
click at [609, 24] on input "Design Title" at bounding box center [621, 21] width 60 height 24
type input "Set Tank"
click at [705, 20] on button "Save" at bounding box center [699, 19] width 31 height 23
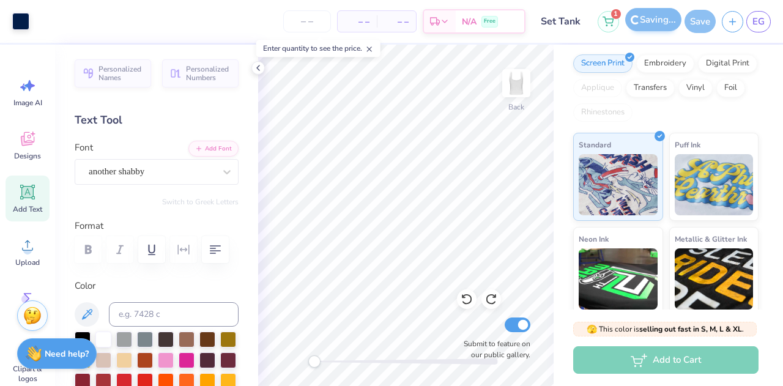
scroll to position [159, 0]
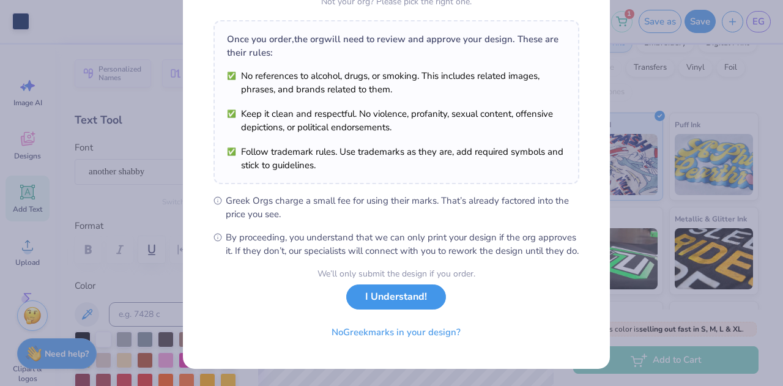
click at [406, 300] on button "I Understand!" at bounding box center [396, 296] width 100 height 25
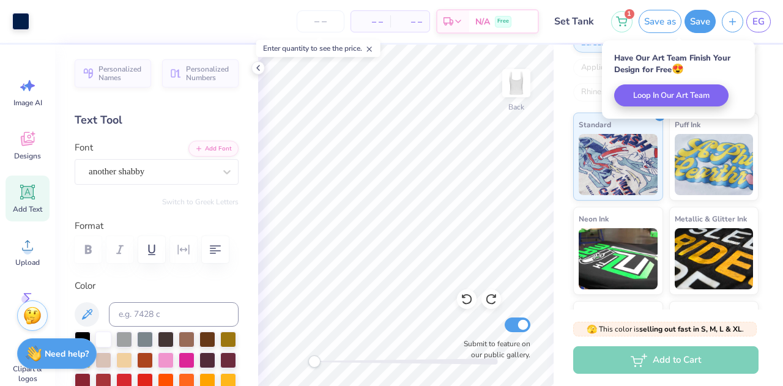
scroll to position [6, 0]
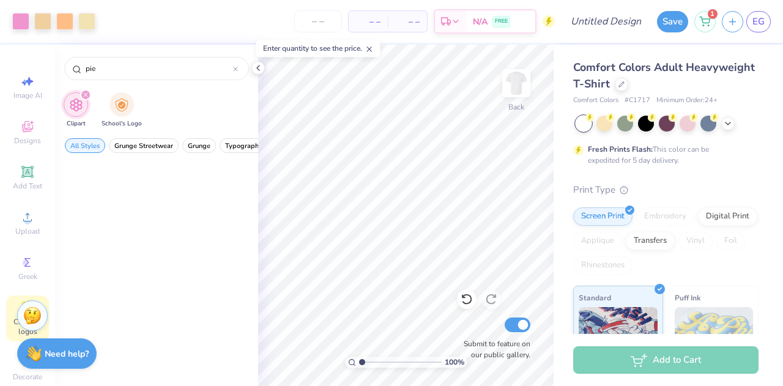
scroll to position [1027, 0]
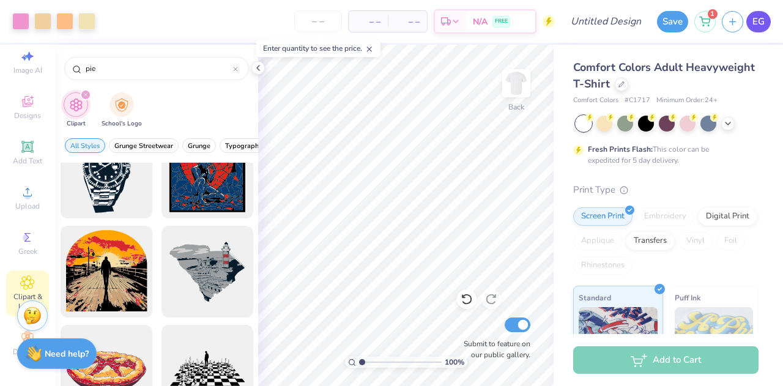
click at [760, 17] on span "EG" at bounding box center [758, 22] width 12 height 14
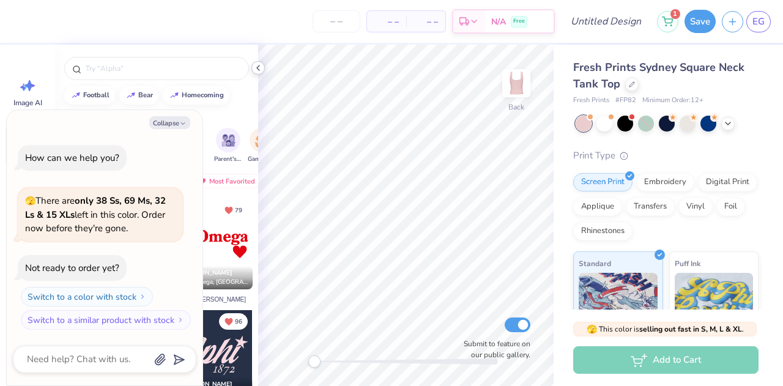
click at [256, 73] on div at bounding box center [257, 67] width 13 height 13
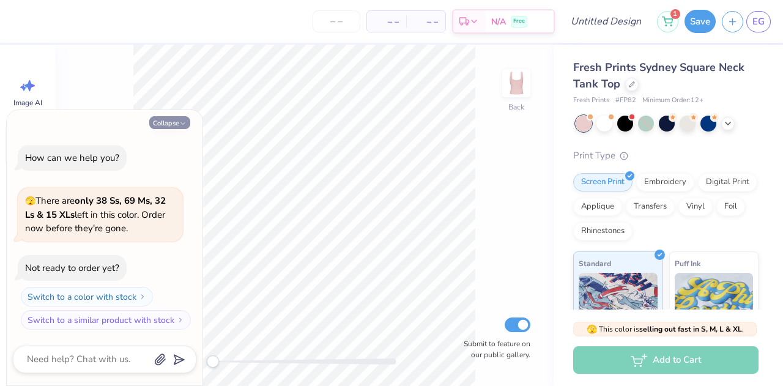
click at [172, 124] on button "Collapse" at bounding box center [169, 122] width 41 height 13
type textarea "x"
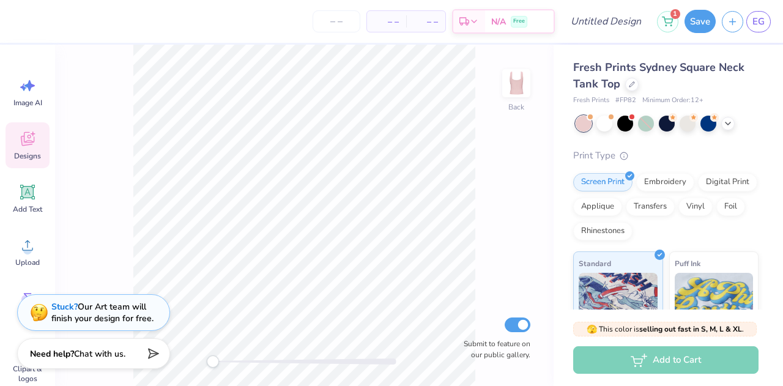
click at [10, 143] on div "Designs" at bounding box center [28, 145] width 44 height 46
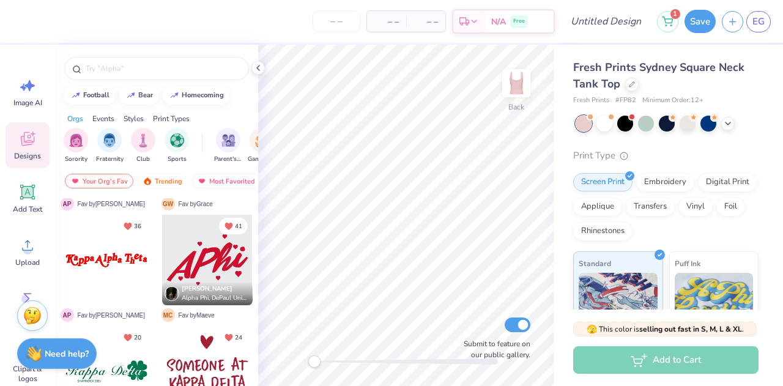
scroll to position [653, 0]
click at [198, 267] on div at bounding box center [207, 259] width 91 height 91
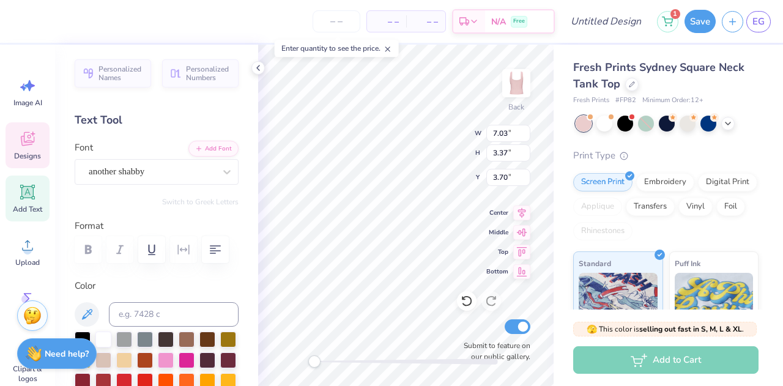
scroll to position [10, 1]
click at [469, 297] on icon at bounding box center [466, 300] width 10 height 11
type input "4.43"
type input "3.00"
click at [465, 302] on icon at bounding box center [467, 301] width 12 height 12
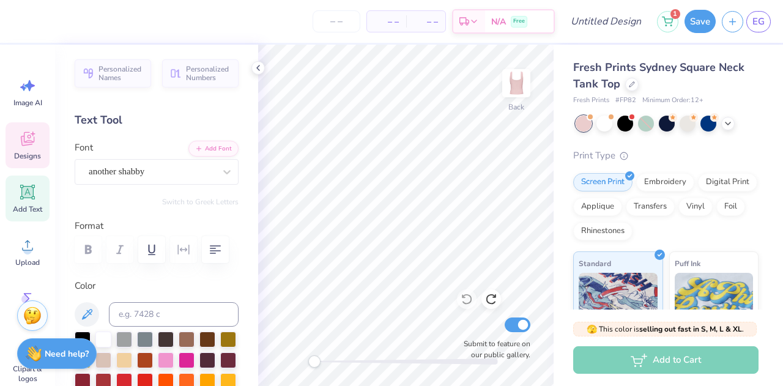
click at [24, 144] on icon at bounding box center [27, 141] width 12 height 10
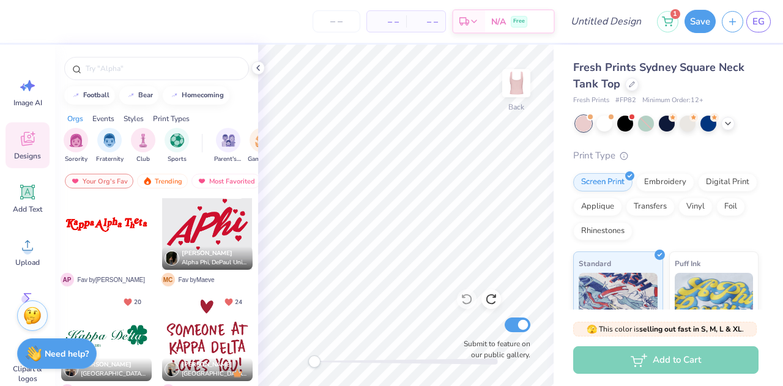
scroll to position [687, 0]
click at [219, 234] on div at bounding box center [207, 224] width 91 height 91
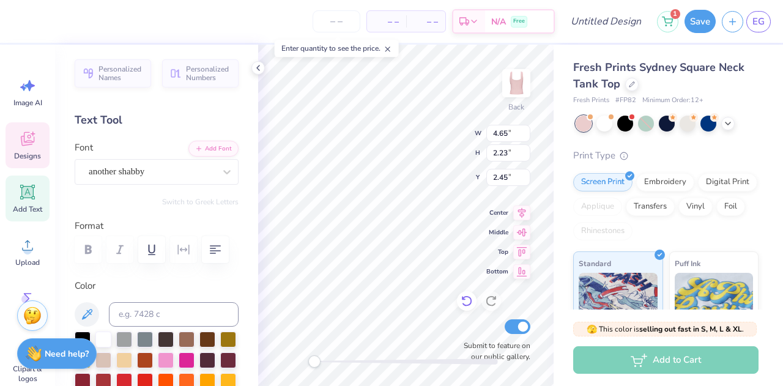
click at [461, 299] on icon at bounding box center [467, 301] width 12 height 12
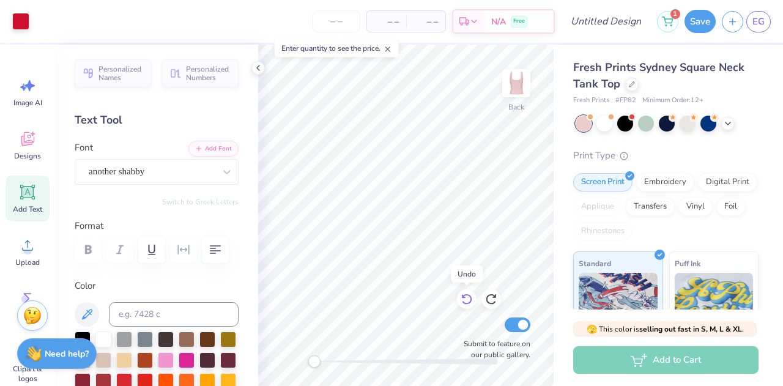
click at [464, 295] on icon at bounding box center [466, 299] width 10 height 11
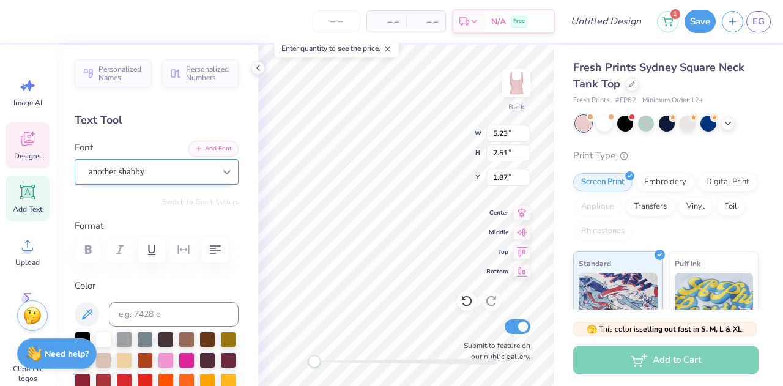
scroll to position [10, 2]
type textarea "Pi Phi"
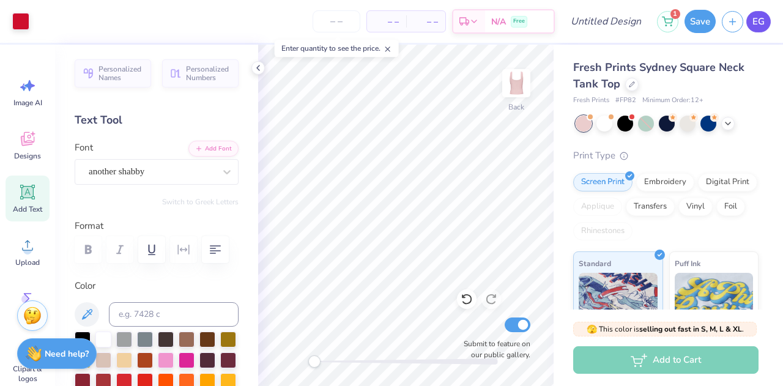
click at [763, 17] on span "EG" at bounding box center [758, 22] width 12 height 14
